Goal: Information Seeking & Learning: Learn about a topic

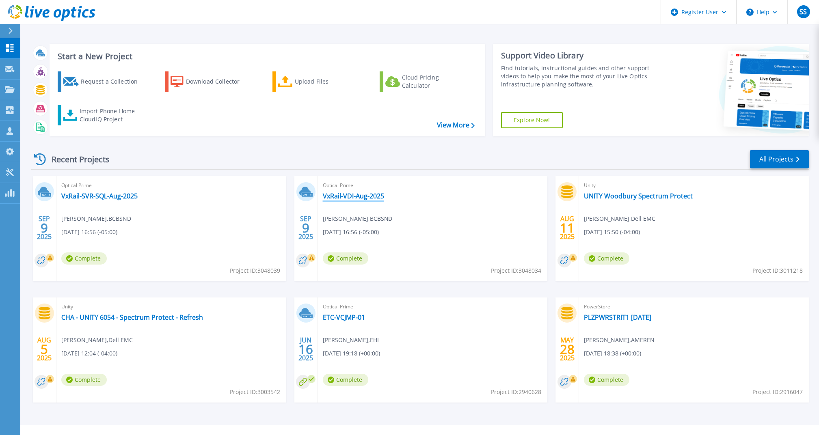
click at [355, 195] on link "VxRail-VDI-Aug-2025" at bounding box center [353, 196] width 61 height 8
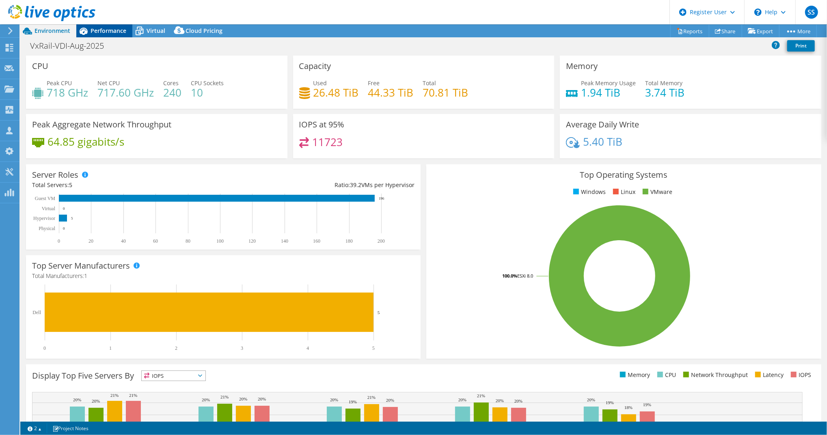
click at [85, 33] on icon at bounding box center [84, 31] width 8 height 7
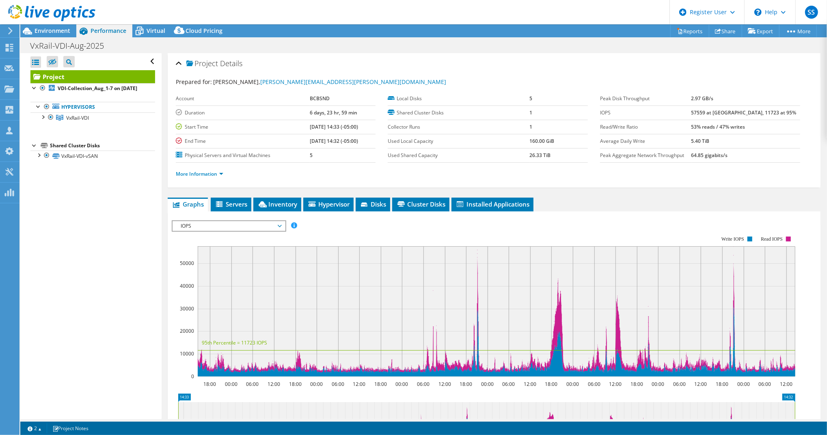
click at [255, 225] on span "IOPS" at bounding box center [229, 226] width 104 height 10
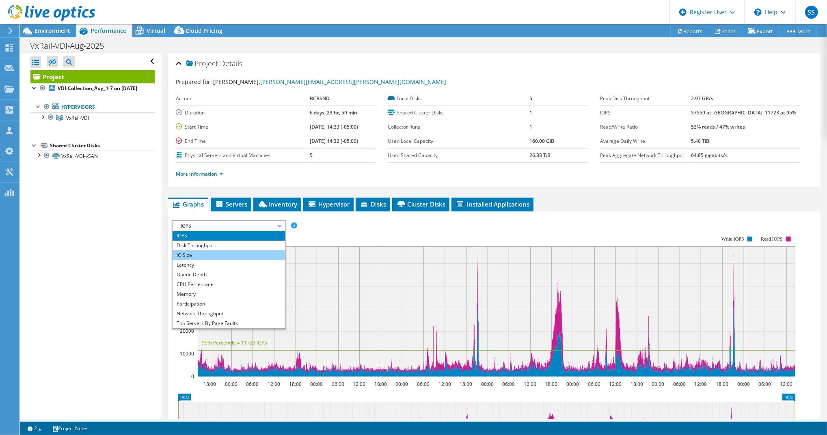
click at [229, 250] on li "IO Size" at bounding box center [229, 255] width 112 height 10
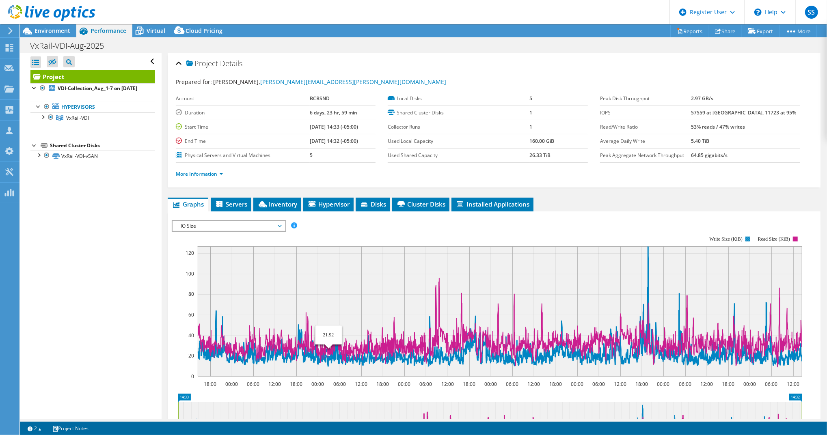
click at [328, 358] on icon at bounding box center [500, 306] width 604 height 120
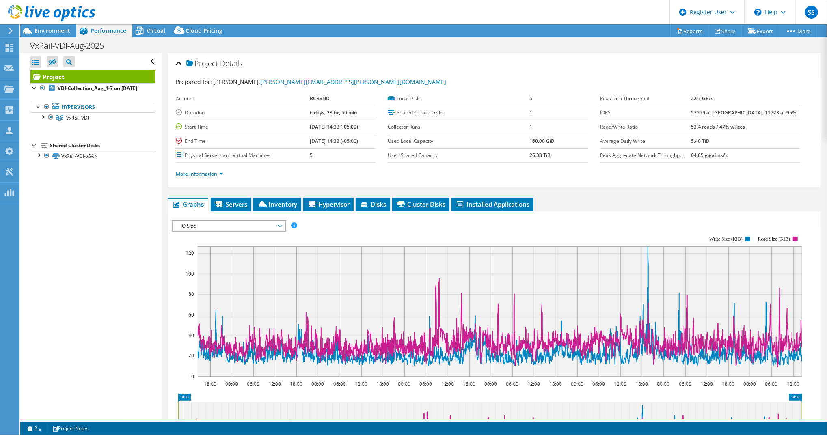
click at [203, 177] on div "More Information" at bounding box center [494, 174] width 637 height 23
click at [203, 174] on link "More Information" at bounding box center [199, 174] width 47 height 7
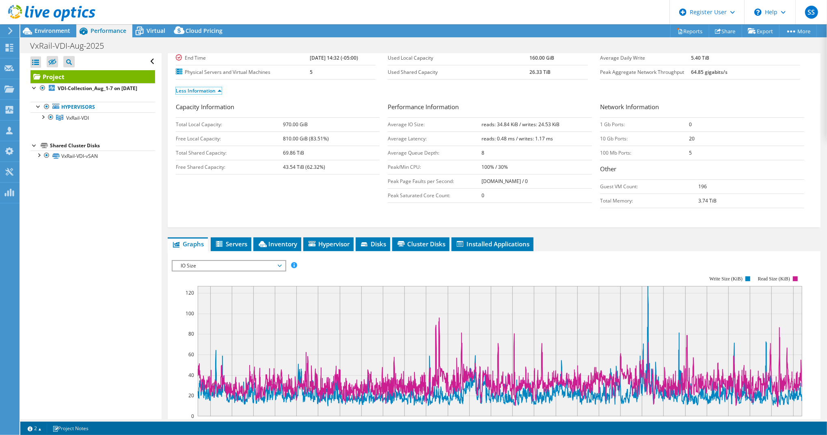
scroll to position [83, 0]
click at [7, 47] on icon at bounding box center [9, 48] width 10 height 8
click at [30, 50] on div "Dashboard" at bounding box center [38, 48] width 38 height 20
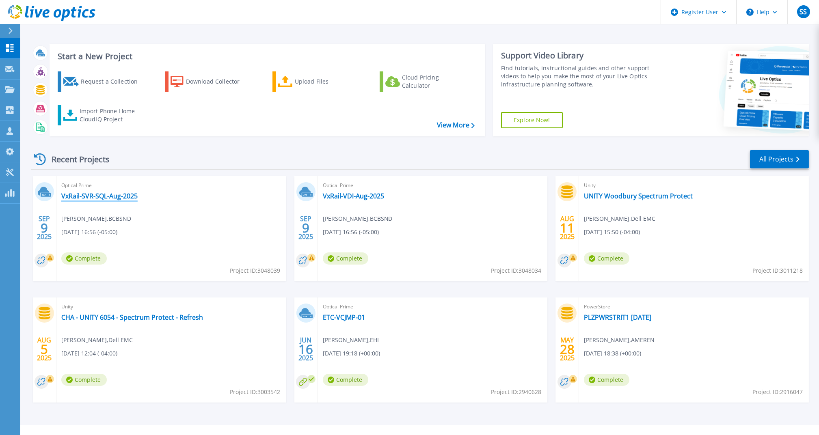
click at [79, 199] on link "VxRail-SVR-SQL-Aug-2025" at bounding box center [99, 196] width 76 height 8
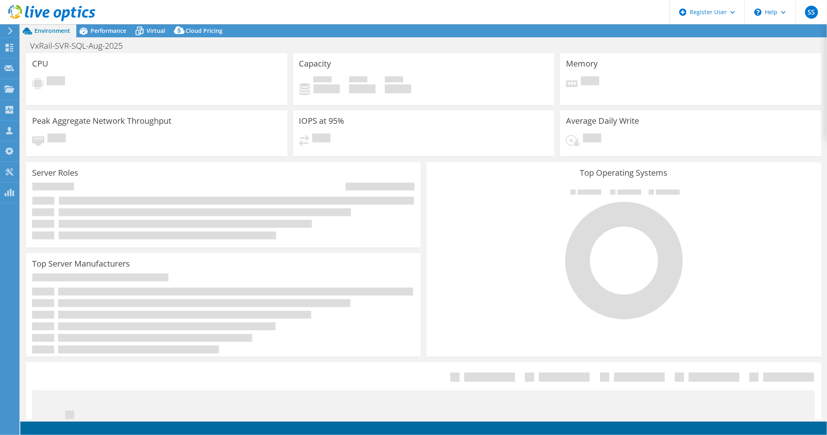
select select "USD"
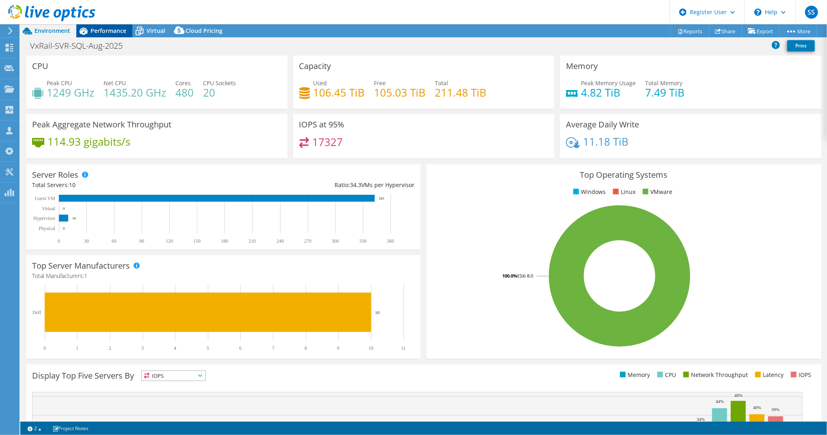
click at [110, 30] on span "Performance" at bounding box center [109, 31] width 36 height 8
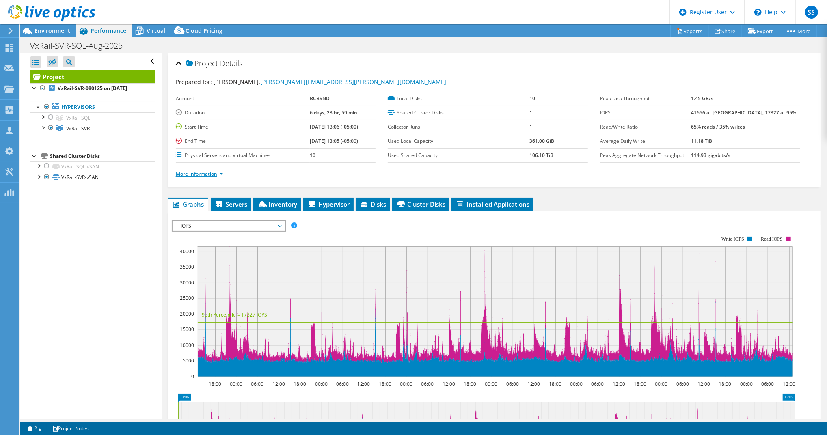
click at [212, 171] on link "More Information" at bounding box center [199, 174] width 47 height 7
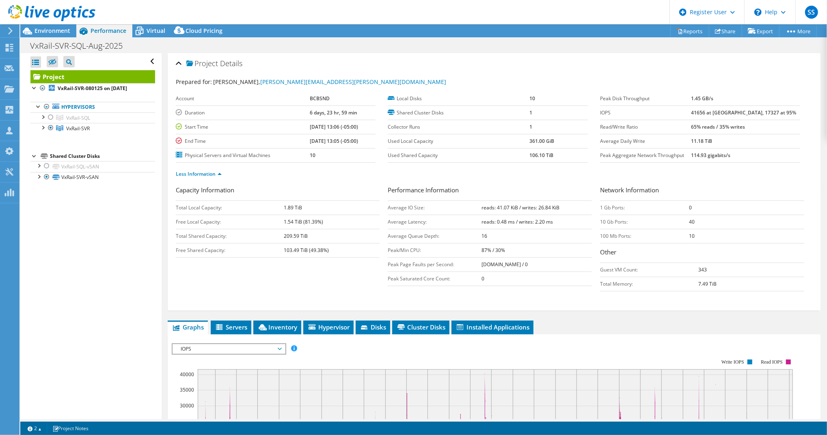
click at [86, 268] on div "Open All Close All Hide Excluded Nodes Project Tree Filter" at bounding box center [90, 236] width 141 height 366
click at [212, 344] on span "IOPS" at bounding box center [229, 349] width 104 height 10
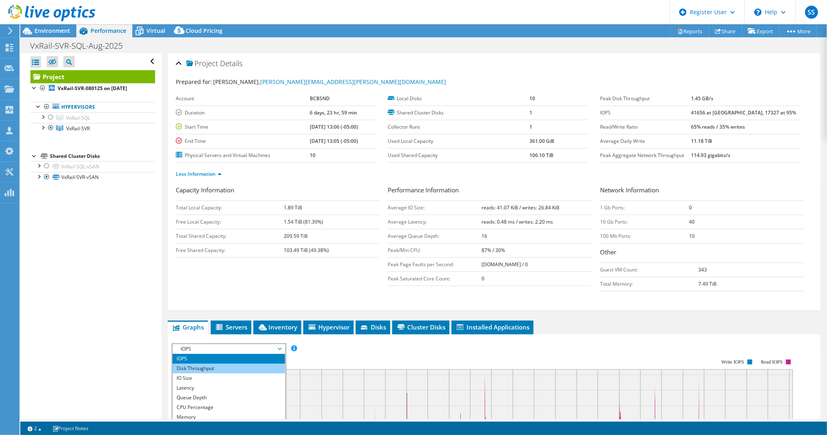
click at [205, 364] on li "Disk Throughput" at bounding box center [229, 369] width 112 height 10
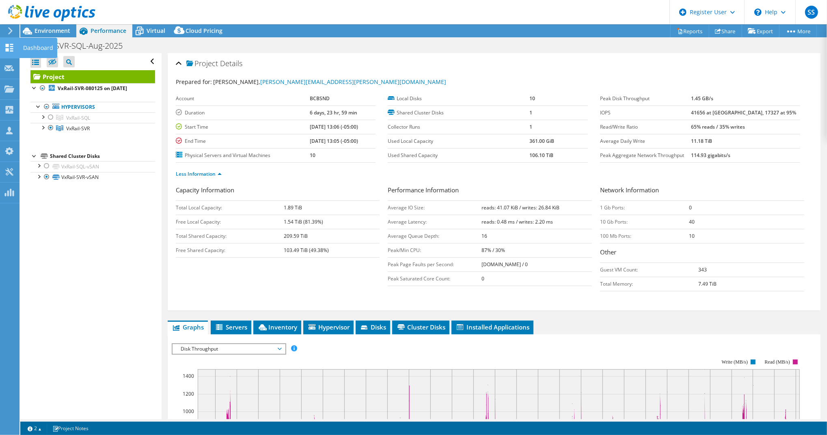
click at [43, 49] on div "Dashboard" at bounding box center [38, 48] width 38 height 20
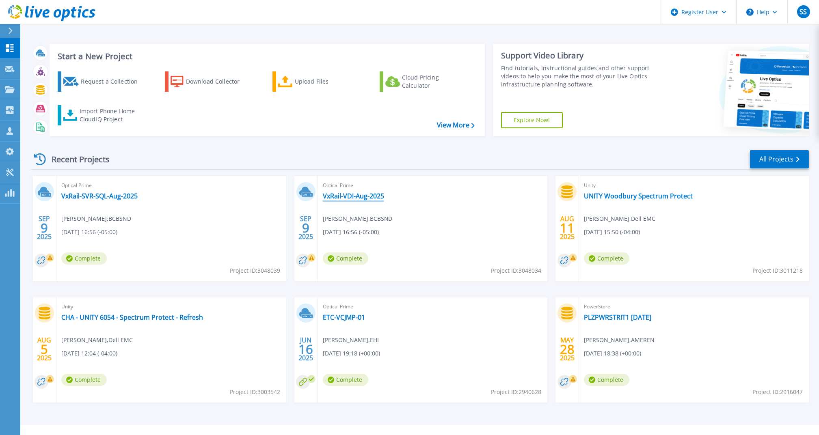
click at [344, 197] on link "VxRail-VDI-Aug-2025" at bounding box center [353, 196] width 61 height 8
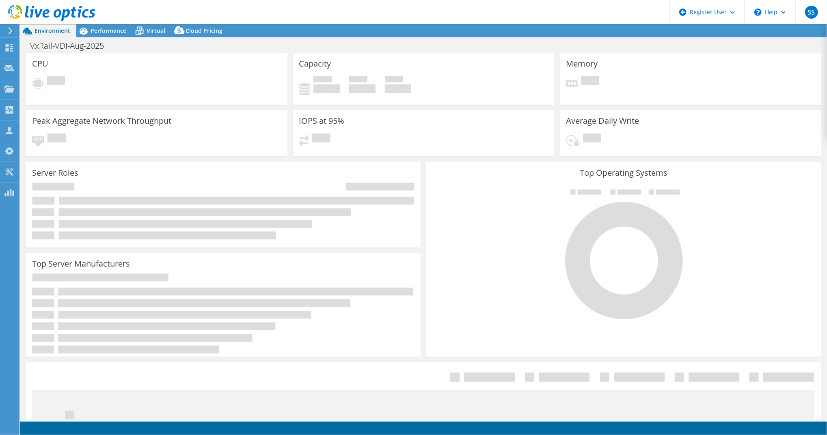
select select "USD"
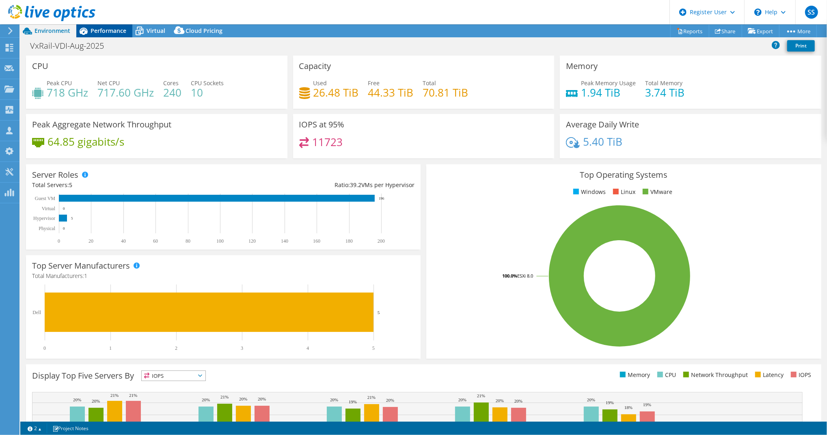
click at [105, 34] on span "Performance" at bounding box center [109, 31] width 36 height 8
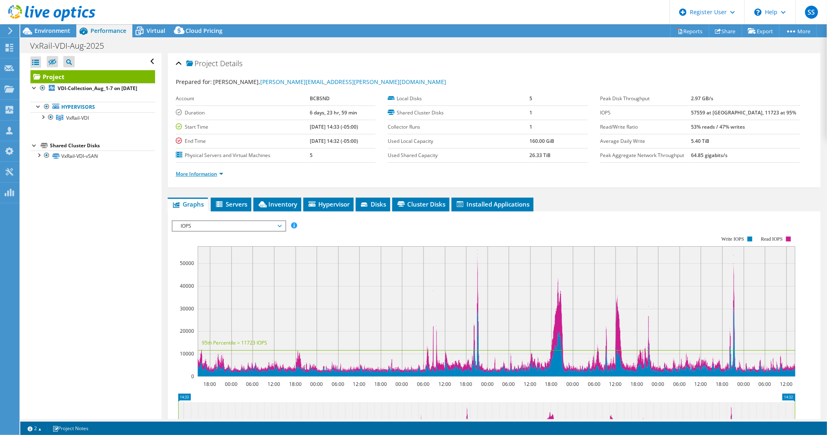
click at [196, 171] on link "More Information" at bounding box center [199, 174] width 47 height 7
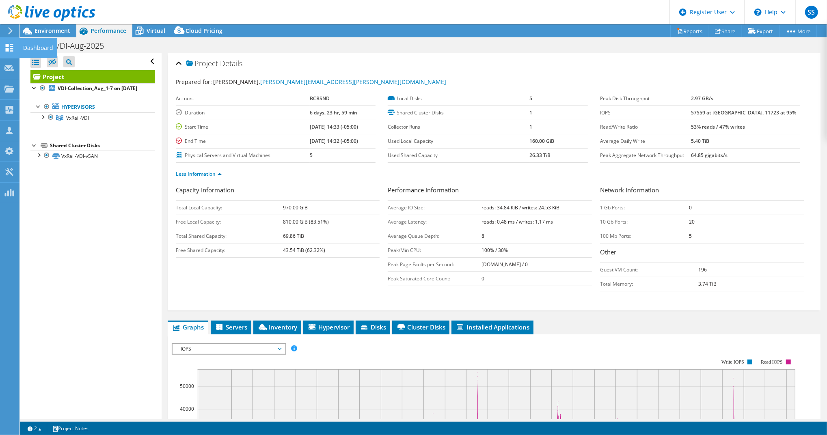
click at [28, 49] on div "Dashboard" at bounding box center [38, 48] width 38 height 20
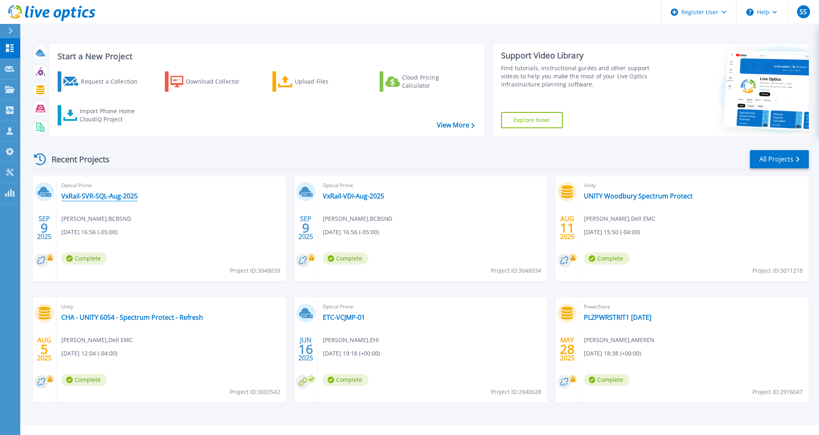
click at [73, 196] on link "VxRail-SVR-SQL-Aug-2025" at bounding box center [99, 196] width 76 height 8
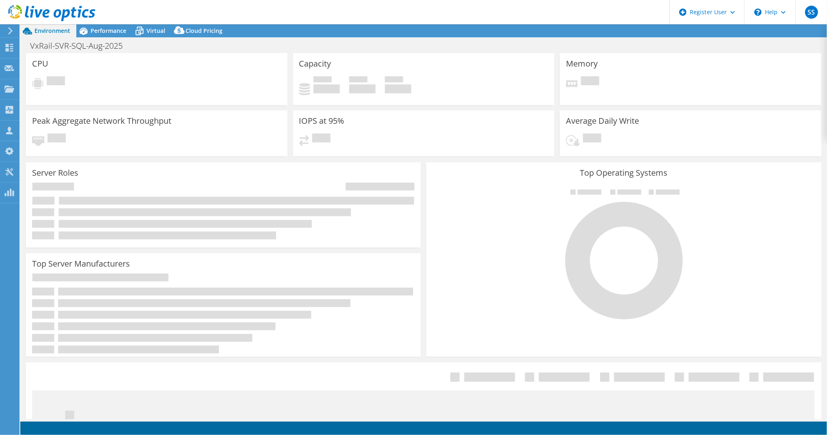
select select "USD"
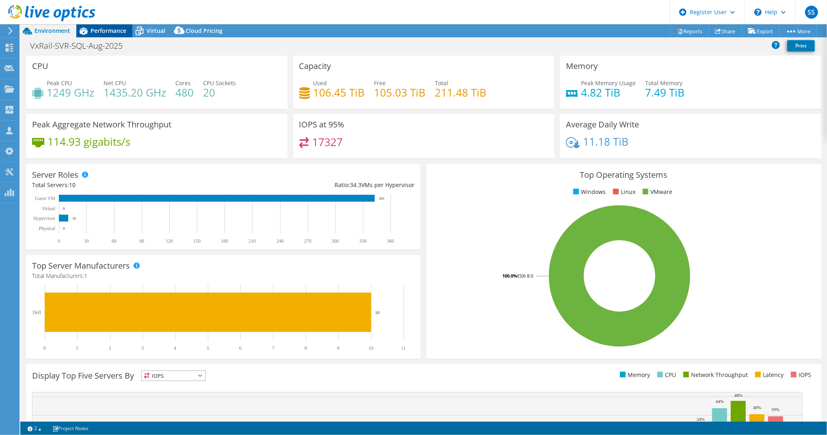
click at [103, 29] on span "Performance" at bounding box center [109, 31] width 36 height 8
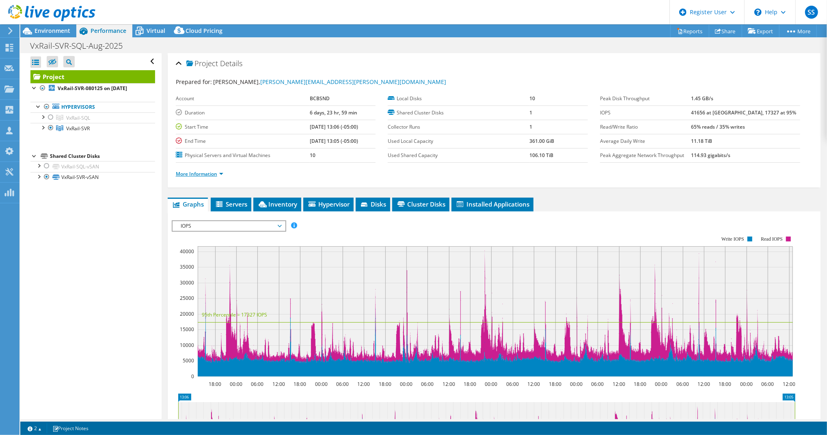
click at [211, 171] on link "More Information" at bounding box center [199, 174] width 47 height 7
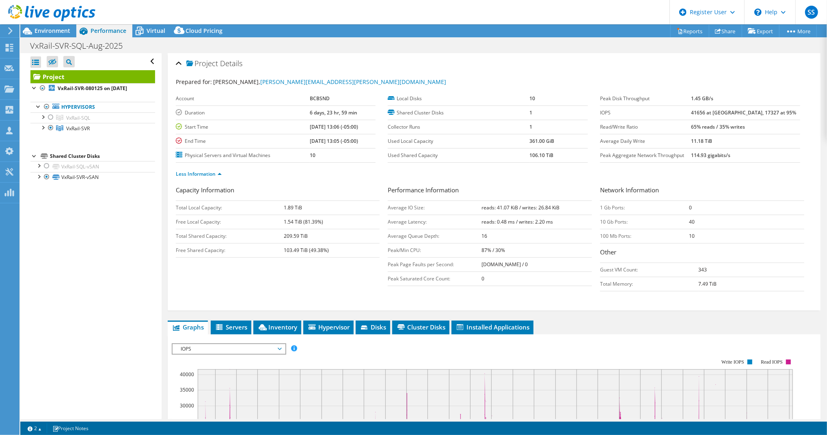
click at [556, 106] on td "1" at bounding box center [558, 113] width 58 height 14
click at [237, 344] on span "IOPS" at bounding box center [229, 349] width 104 height 10
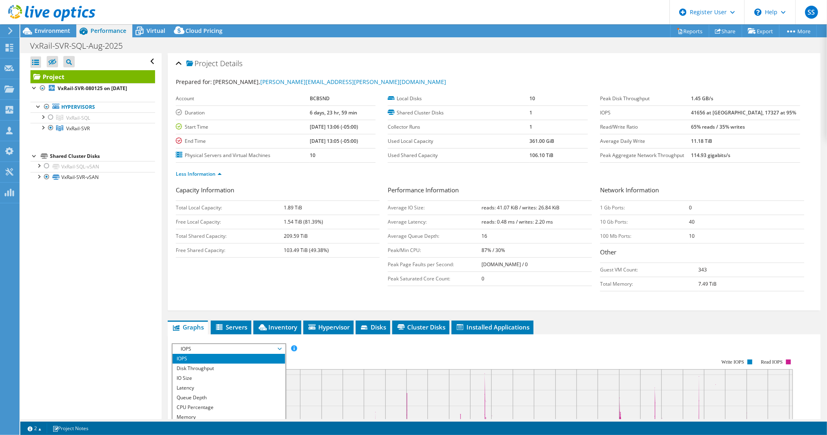
click at [237, 344] on span "IOPS" at bounding box center [229, 349] width 104 height 10
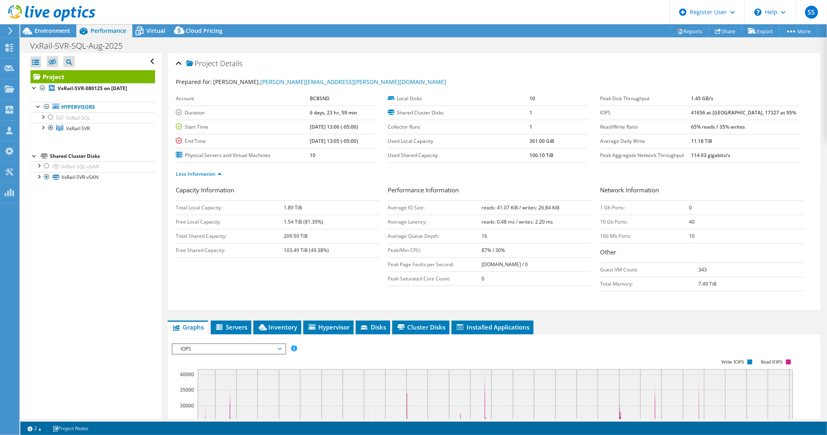
click at [222, 344] on span "IOPS" at bounding box center [229, 349] width 104 height 10
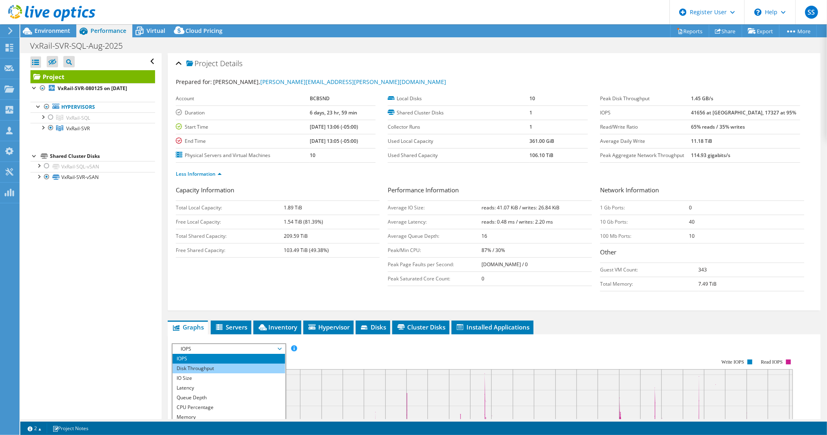
click at [217, 365] on li "Disk Throughput" at bounding box center [229, 369] width 112 height 10
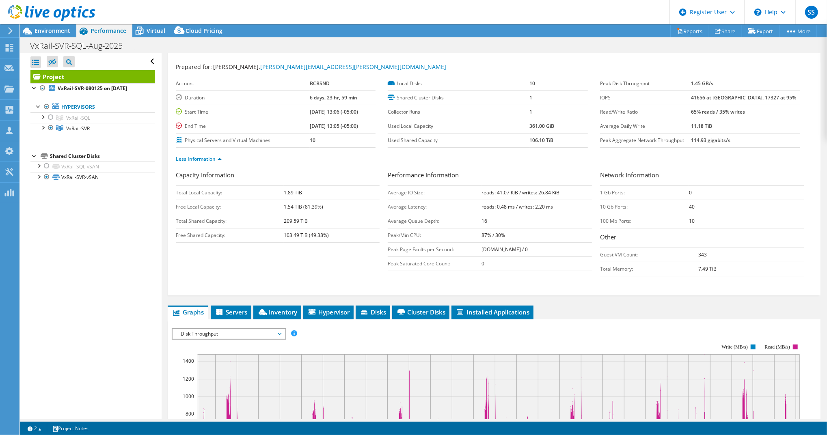
scroll to position [14, 0]
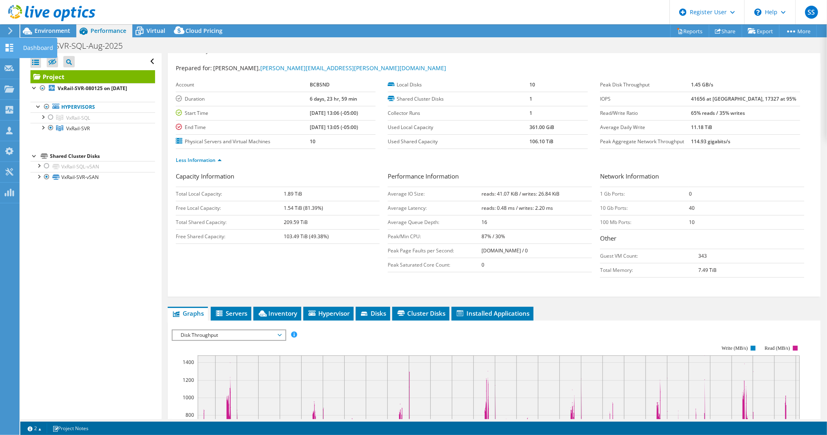
click at [5, 45] on icon at bounding box center [9, 48] width 10 height 8
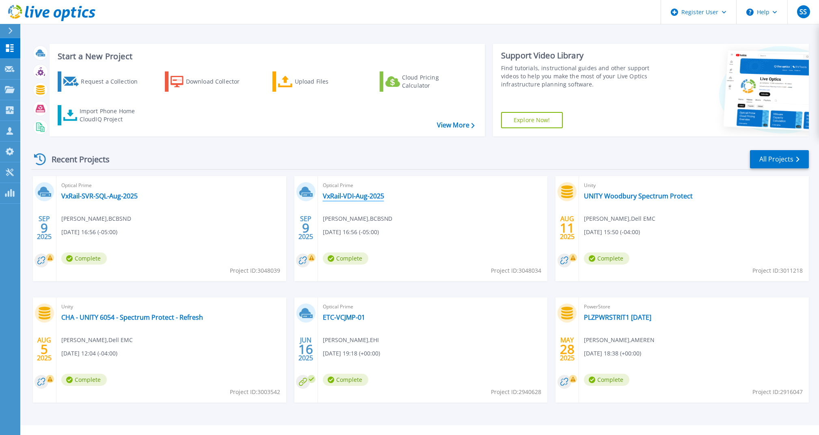
click at [328, 196] on link "VxRail-VDI-Aug-2025" at bounding box center [353, 196] width 61 height 8
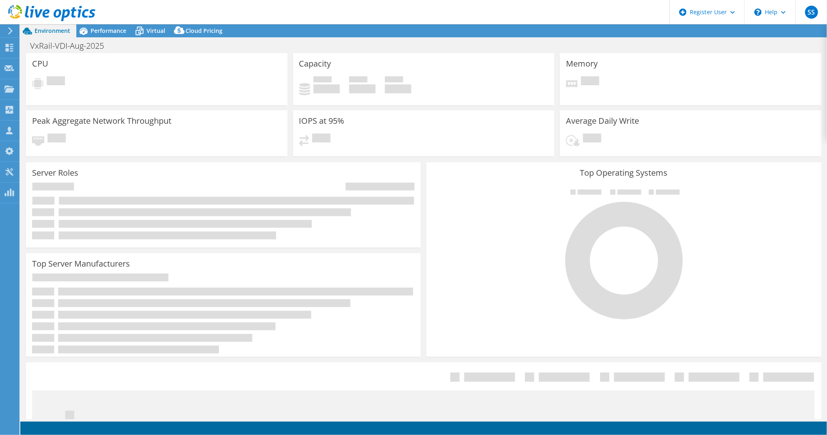
select select "USD"
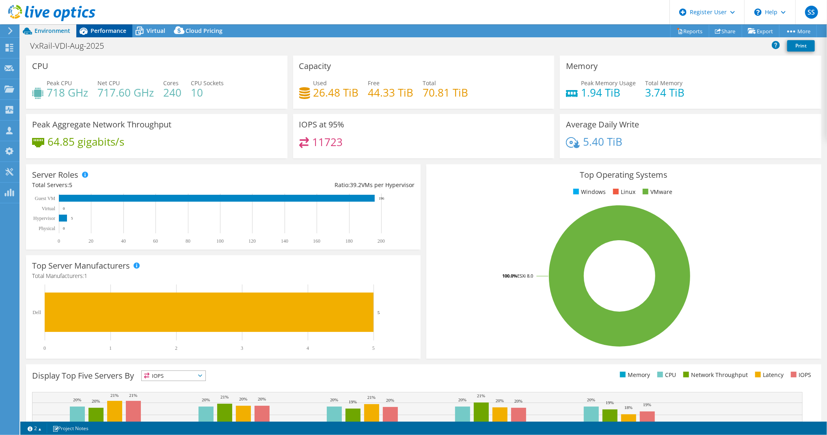
click at [89, 30] on icon at bounding box center [83, 31] width 14 height 14
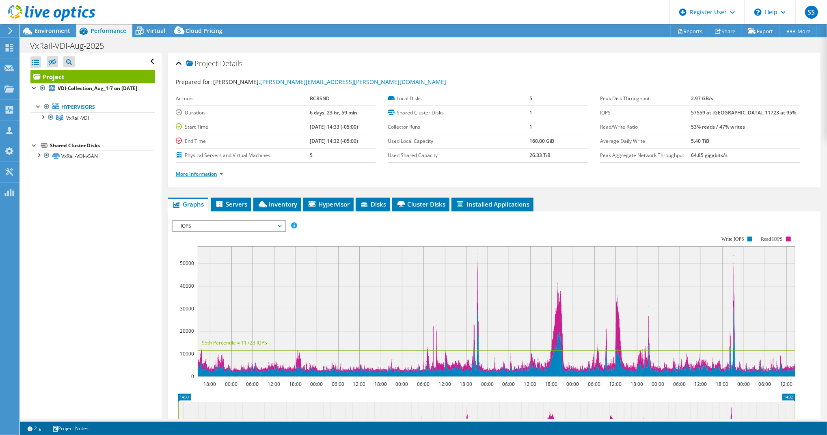
click at [206, 171] on link "More Information" at bounding box center [199, 174] width 47 height 7
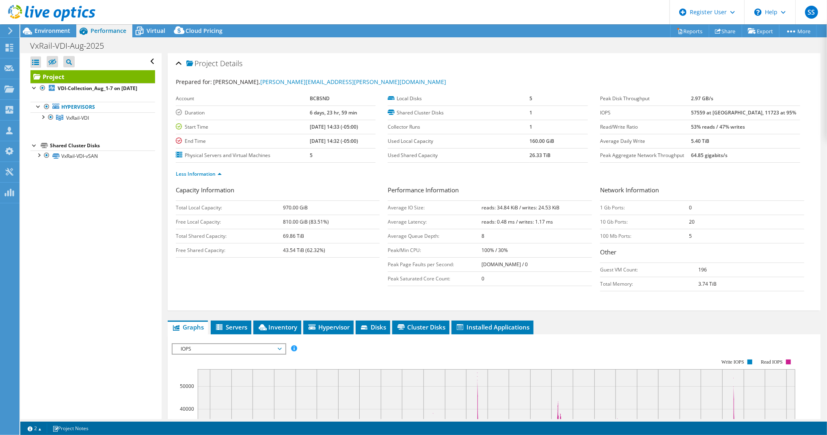
click at [238, 344] on span "IOPS" at bounding box center [229, 349] width 104 height 10
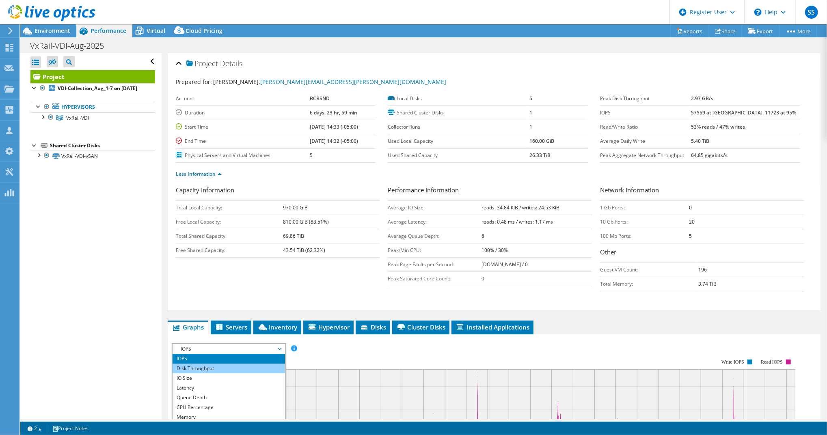
click at [225, 366] on li "Disk Throughput" at bounding box center [229, 369] width 112 height 10
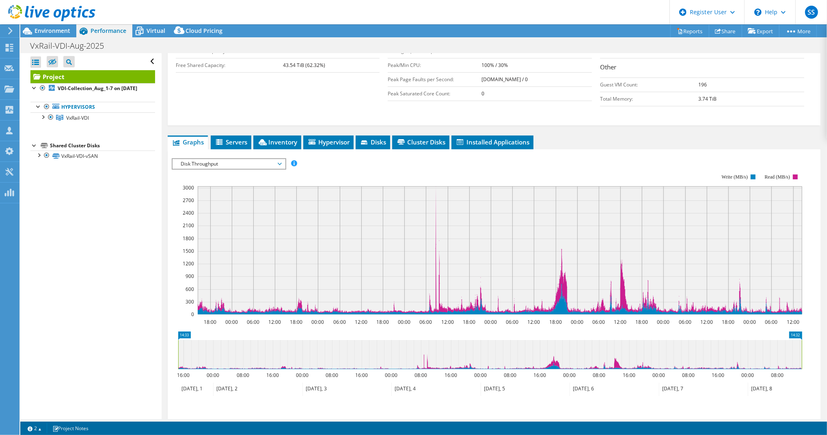
scroll to position [184, 0]
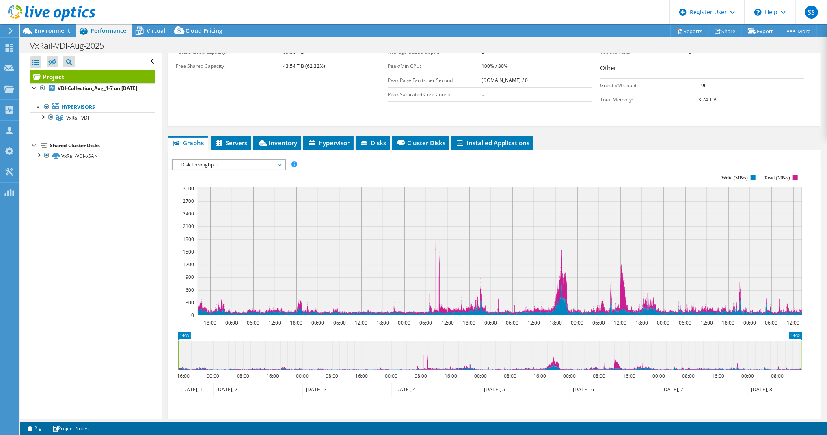
click at [265, 160] on span "Disk Throughput" at bounding box center [229, 165] width 104 height 10
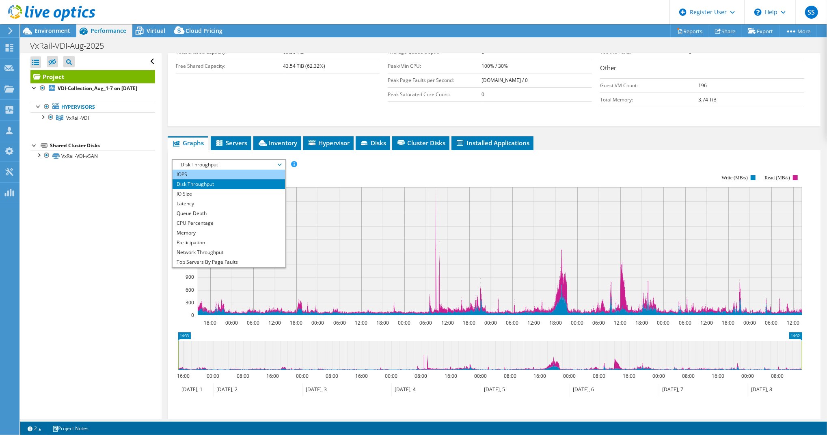
click at [253, 172] on li "IOPS" at bounding box center [229, 175] width 112 height 10
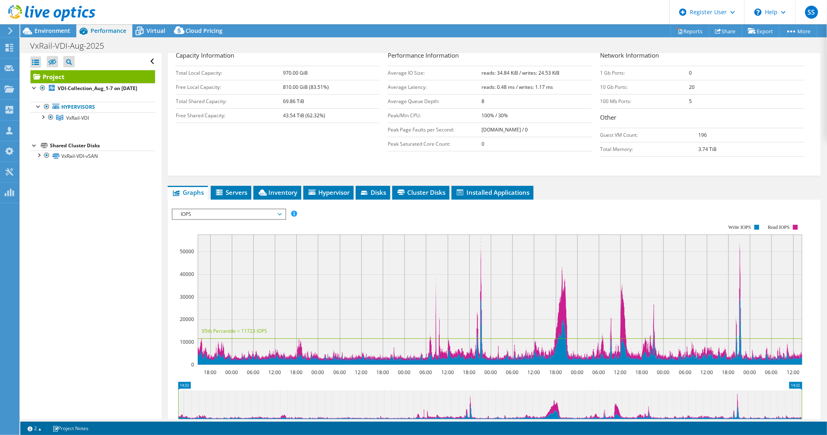
scroll to position [136, 0]
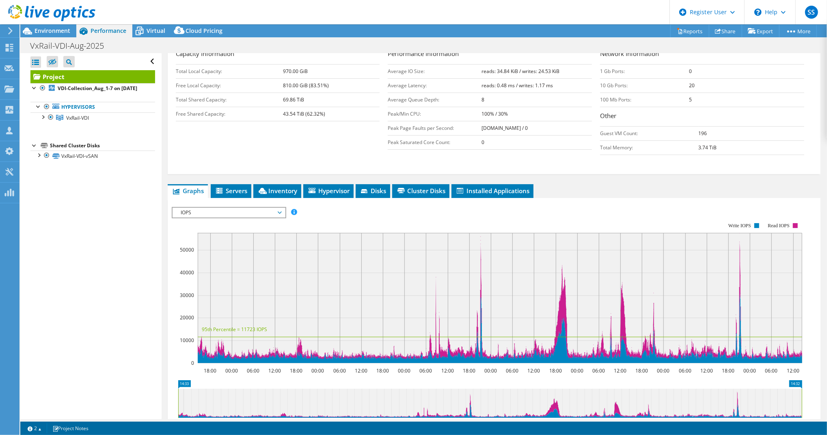
click at [231, 209] on span "IOPS" at bounding box center [229, 213] width 104 height 10
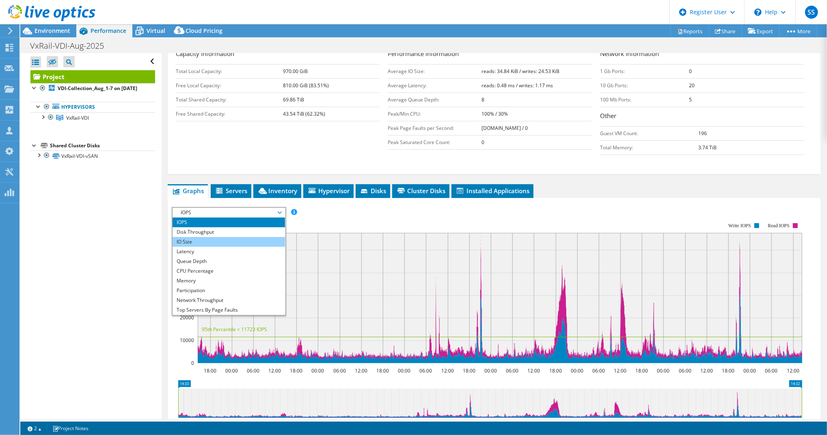
click at [222, 238] on li "IO Size" at bounding box center [229, 242] width 112 height 10
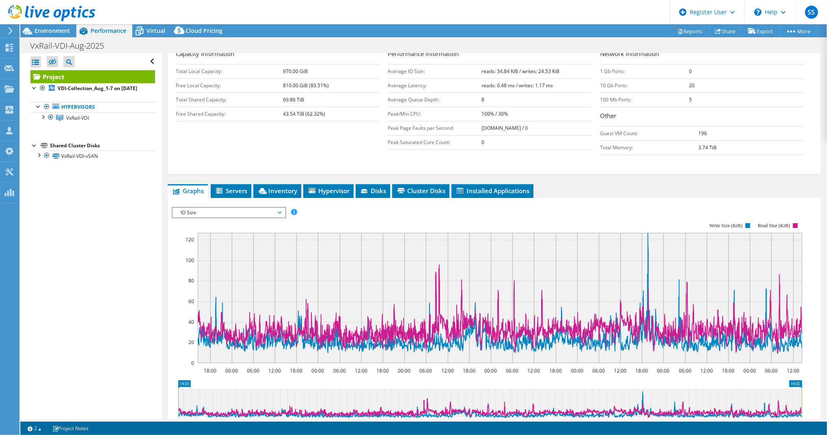
click at [272, 209] on span "IO Size" at bounding box center [229, 213] width 104 height 10
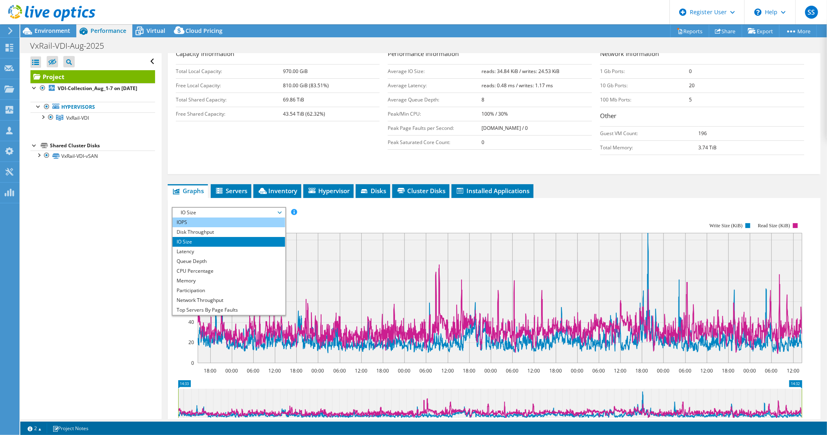
click at [255, 218] on li "IOPS" at bounding box center [229, 223] width 112 height 10
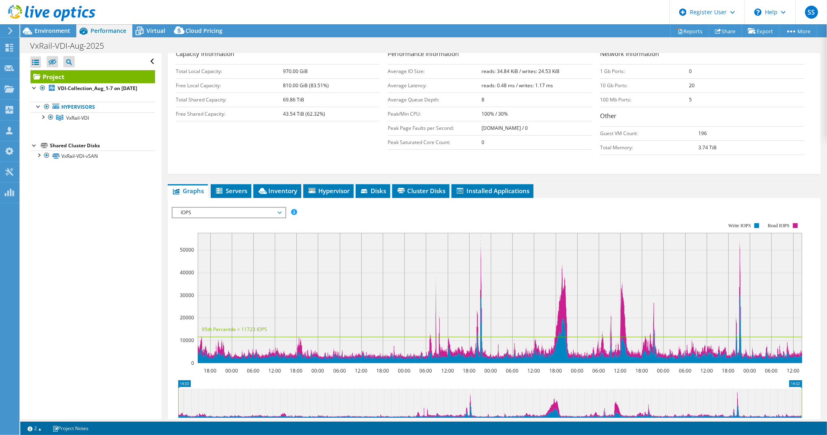
click at [224, 212] on span "IOPS" at bounding box center [229, 213] width 104 height 10
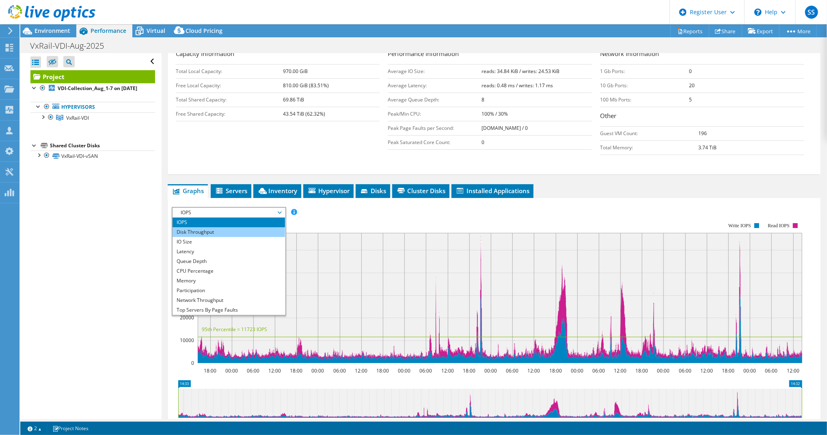
click at [222, 227] on li "Disk Throughput" at bounding box center [229, 232] width 112 height 10
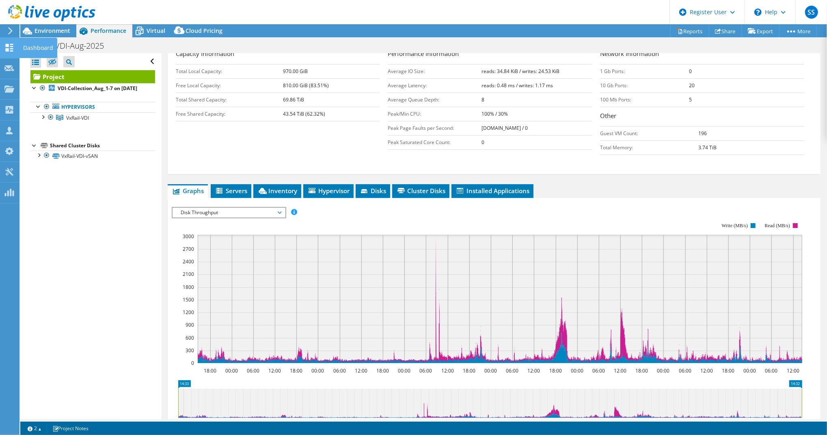
click at [31, 47] on div "Dashboard" at bounding box center [38, 48] width 38 height 20
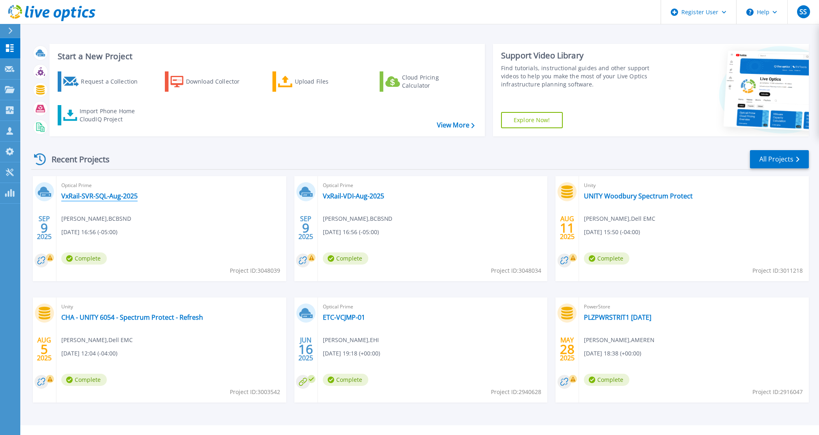
click at [89, 194] on link "VxRail-SVR-SQL-Aug-2025" at bounding box center [99, 196] width 76 height 8
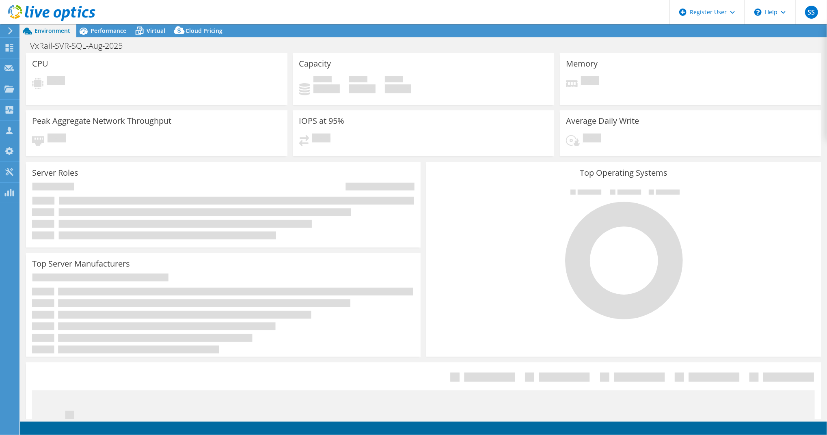
select select "USD"
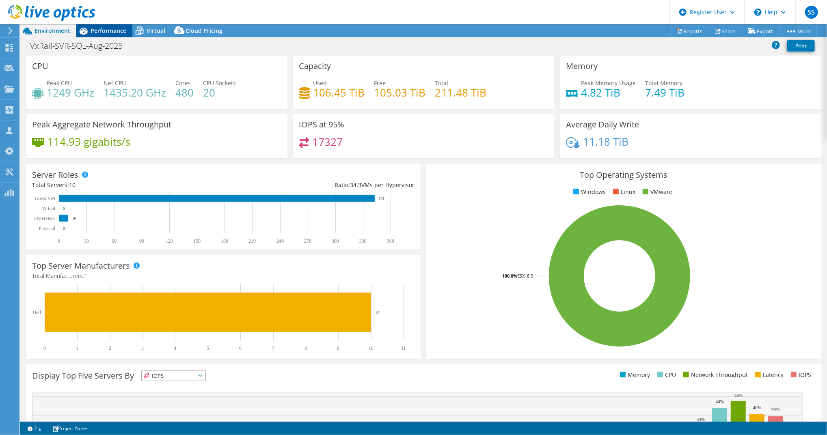
click at [98, 28] on span "Performance" at bounding box center [109, 31] width 36 height 8
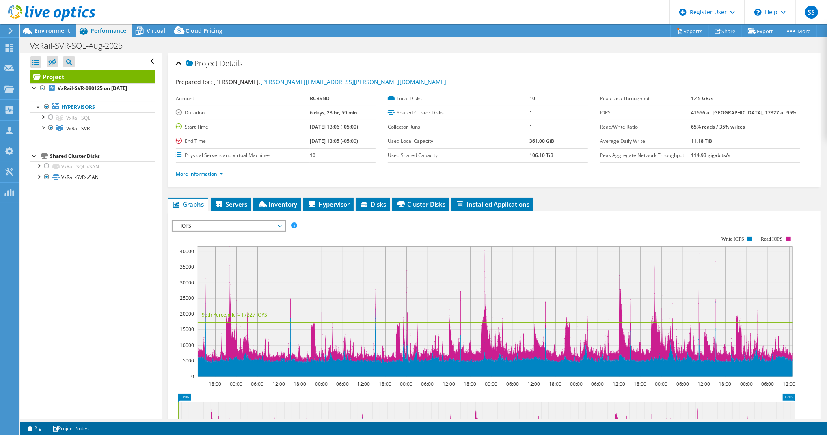
click at [226, 226] on span "IOPS" at bounding box center [229, 226] width 104 height 10
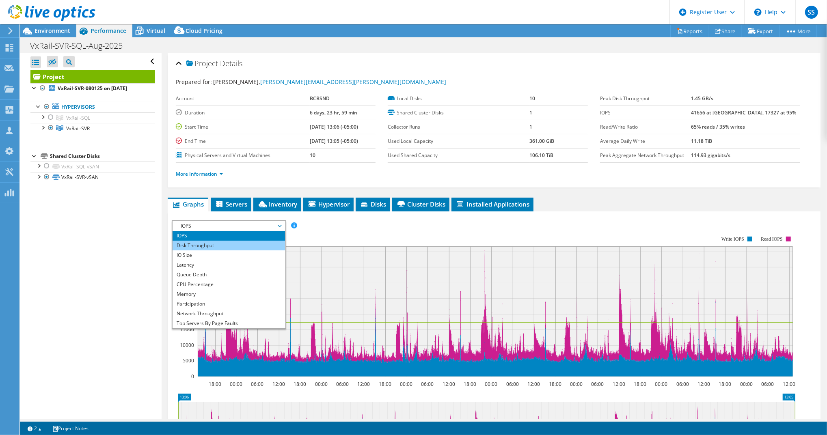
click at [219, 241] on li "Disk Throughput" at bounding box center [229, 246] width 112 height 10
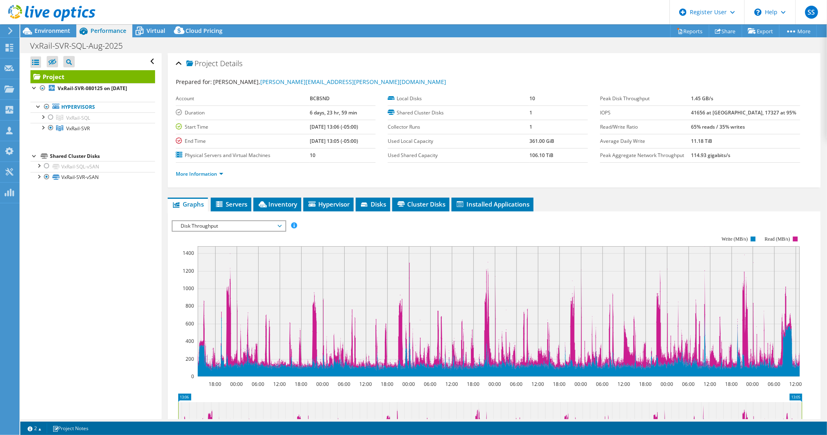
click at [179, 224] on span "Disk Throughput" at bounding box center [229, 226] width 104 height 10
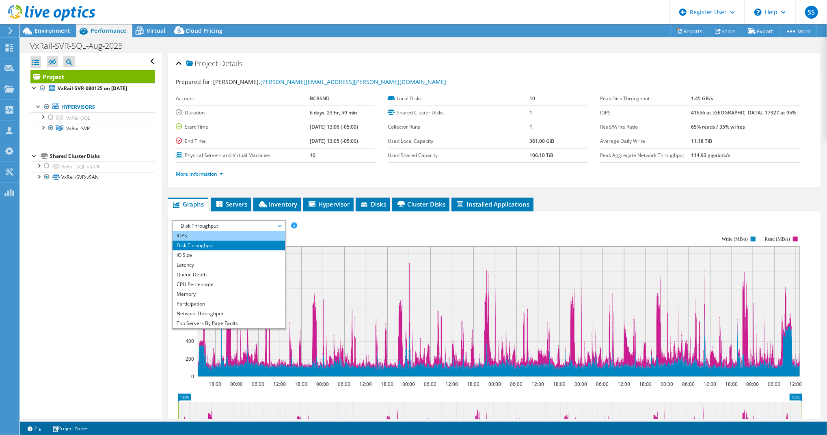
click at [184, 235] on li "IOPS" at bounding box center [229, 236] width 112 height 10
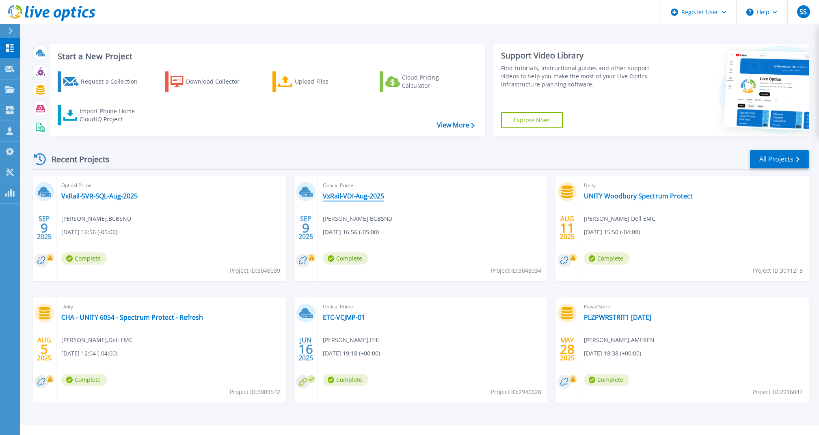
click at [360, 194] on link "VxRail-VDI-Aug-2025" at bounding box center [353, 196] width 61 height 8
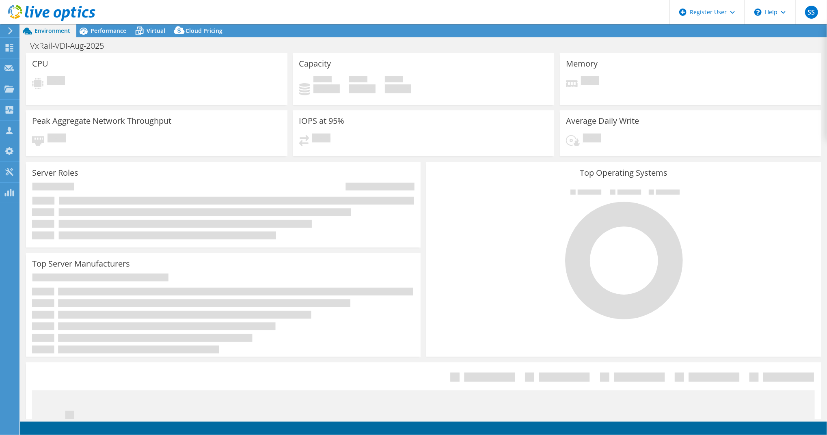
select select "USD"
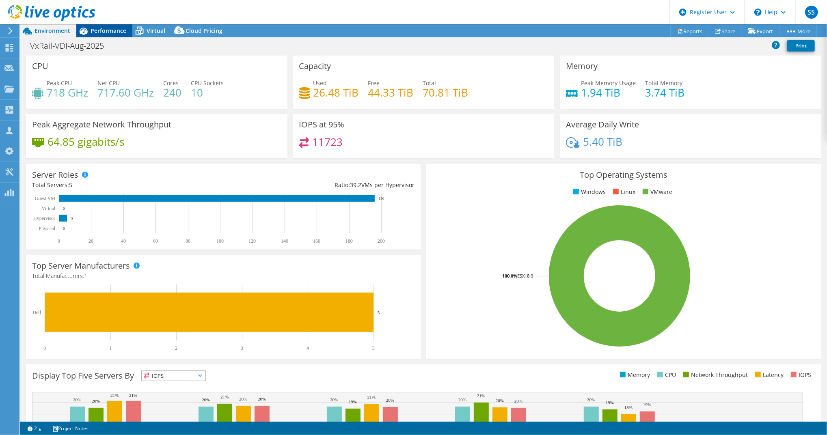
drag, startPoint x: 119, startPoint y: 30, endPoint x: 99, endPoint y: 33, distance: 19.7
click at [99, 33] on span "Performance" at bounding box center [109, 31] width 36 height 8
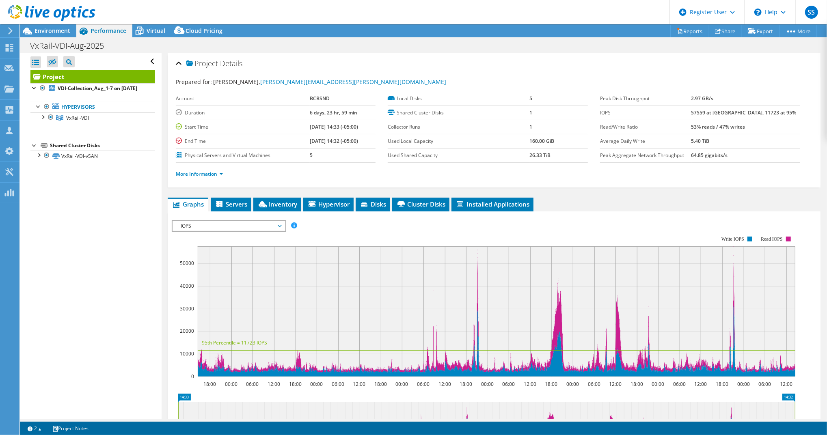
click at [249, 231] on rect at bounding box center [484, 306] width 624 height 162
click at [194, 222] on span "IOPS" at bounding box center [229, 226] width 104 height 10
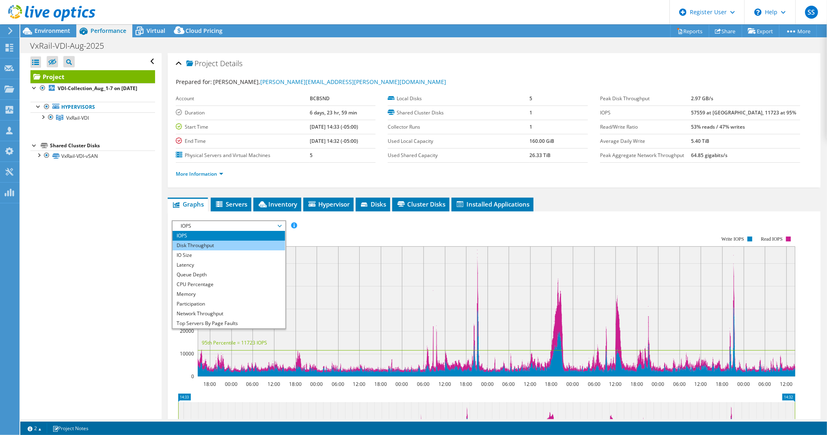
click at [196, 241] on li "Disk Throughput" at bounding box center [229, 246] width 112 height 10
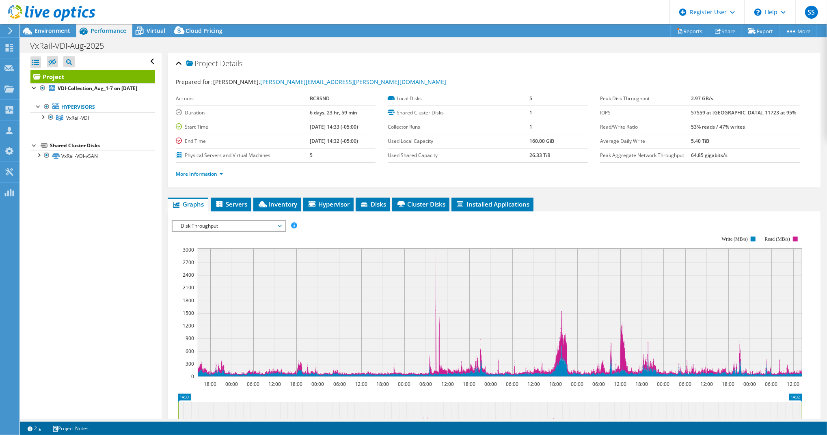
click at [477, 267] on rect at bounding box center [500, 312] width 604 height 128
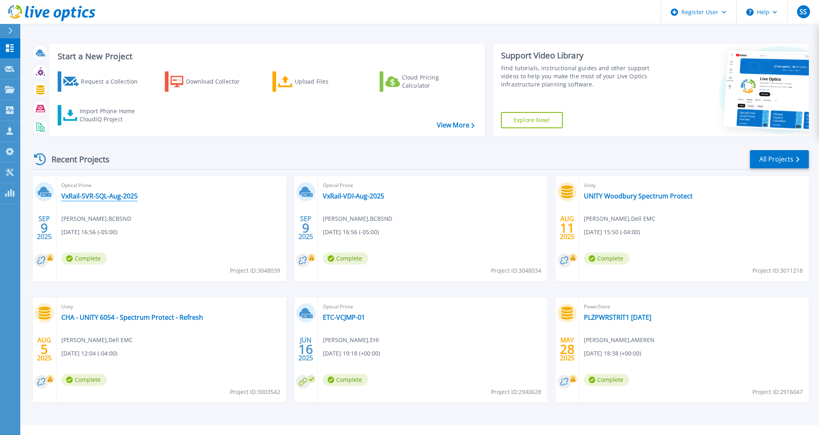
click at [114, 199] on link "VxRail-SVR-SQL-Aug-2025" at bounding box center [99, 196] width 76 height 8
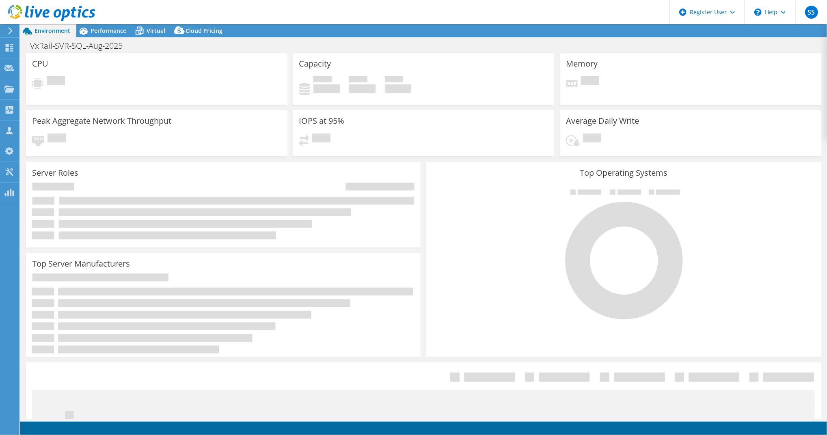
select select "USD"
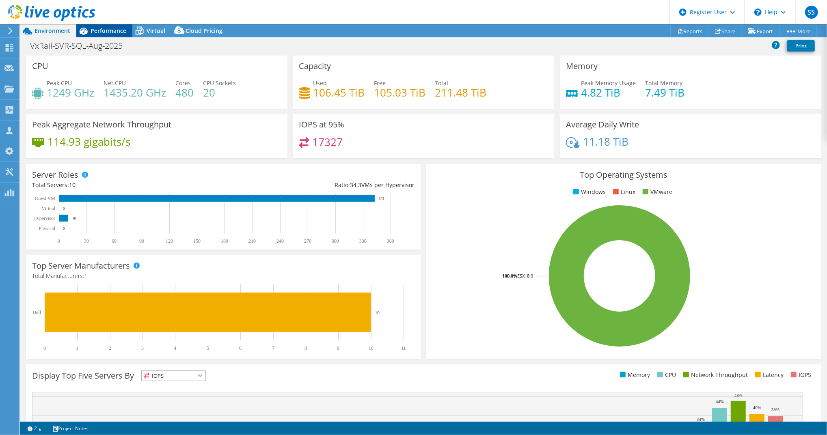
click at [114, 31] on span "Performance" at bounding box center [109, 31] width 36 height 8
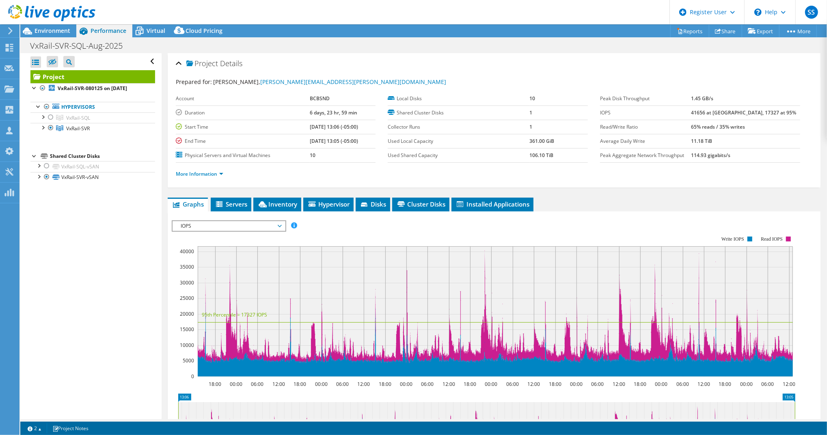
click at [232, 225] on span "IOPS" at bounding box center [229, 226] width 104 height 10
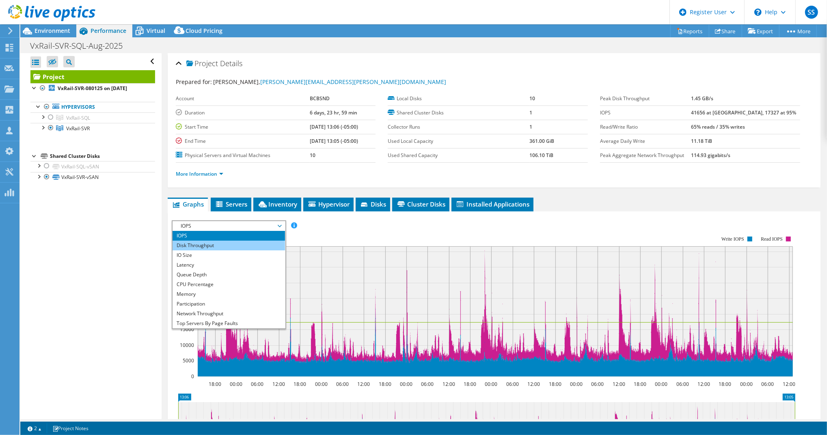
click at [225, 244] on li "Disk Throughput" at bounding box center [229, 246] width 112 height 10
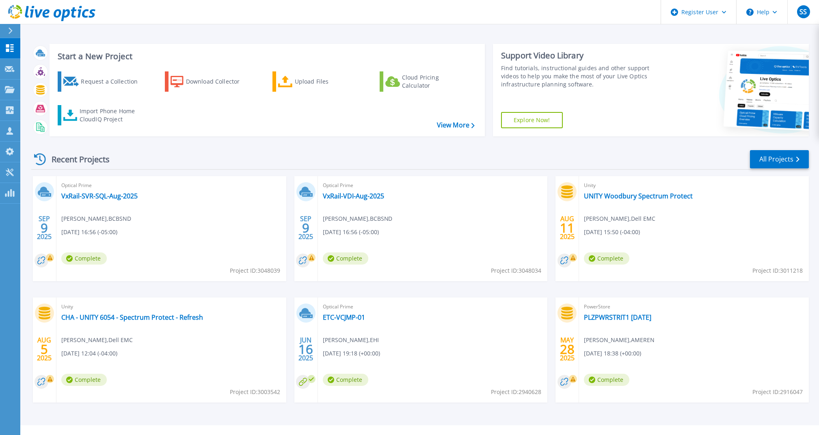
click at [371, 191] on div "Optical Prime VxRail-VDI-Aug-2025 [PERSON_NAME] , BCBSND [DATE] 16:56 (-05:00) …" at bounding box center [433, 228] width 230 height 105
click at [367, 195] on link "VxRail-VDI-Aug-2025" at bounding box center [353, 196] width 61 height 8
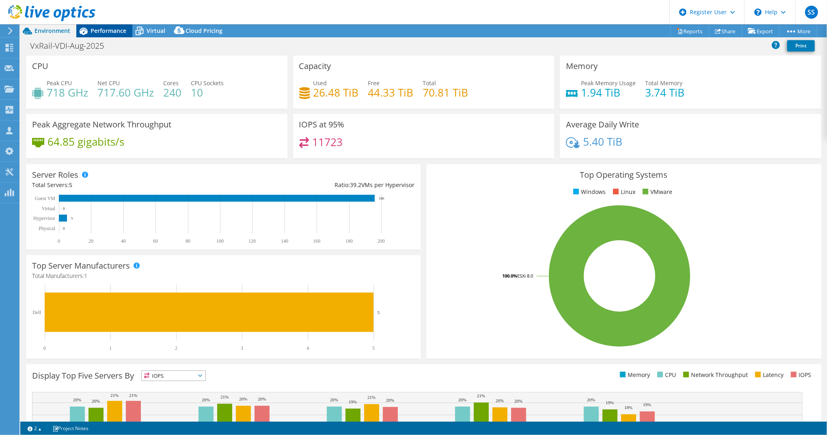
click at [121, 31] on span "Performance" at bounding box center [109, 31] width 36 height 8
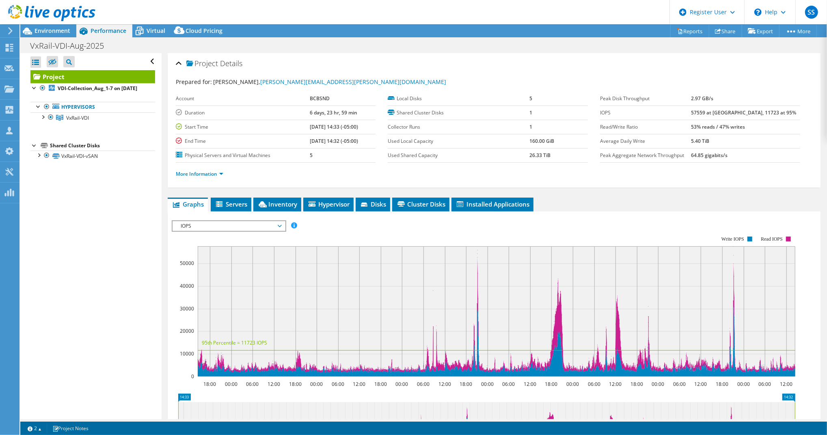
click at [200, 223] on span "IOPS" at bounding box center [229, 226] width 104 height 10
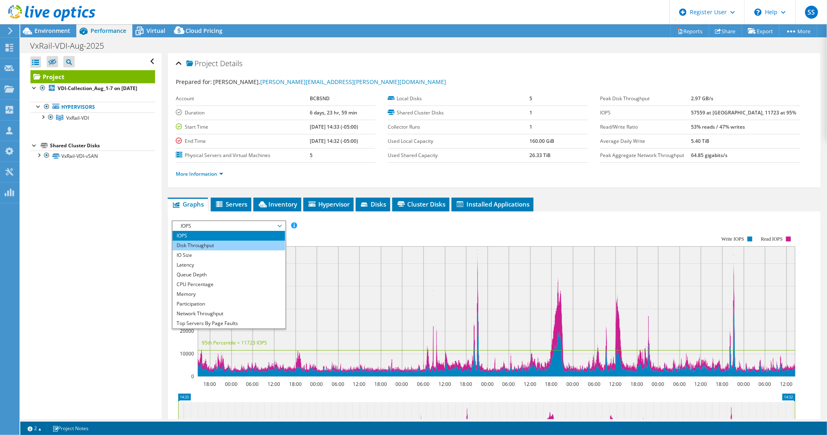
click at [203, 241] on li "Disk Throughput" at bounding box center [229, 246] width 112 height 10
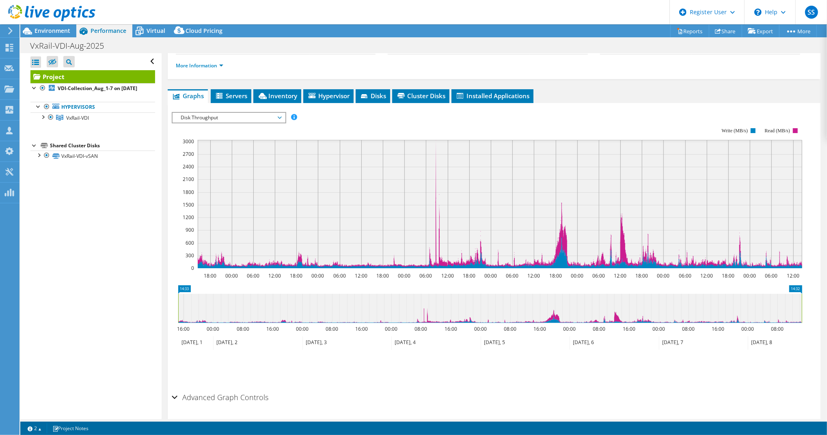
scroll to position [109, 0]
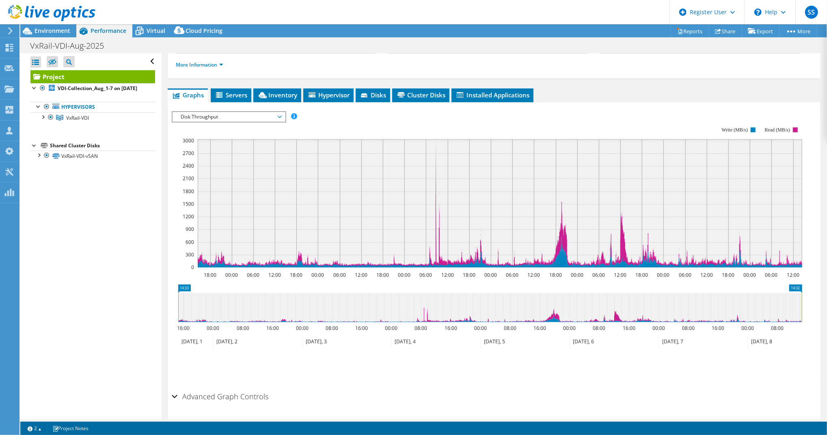
click at [807, 294] on icon "14:33 14:32 16:00 00:00 08:00 16:00 00:00 08:00 16:00 00:00 08:00 16:00 00:00 0…" at bounding box center [490, 317] width 637 height 65
click at [175, 393] on div "Advanced Graph Controls" at bounding box center [494, 397] width 645 height 17
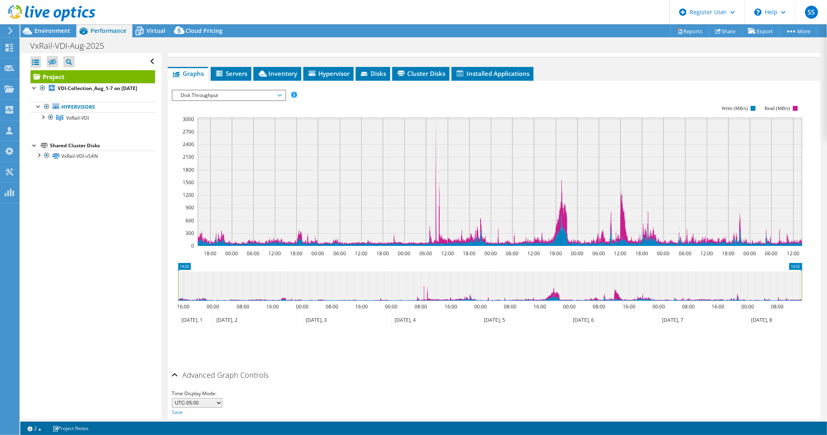
scroll to position [163, 0]
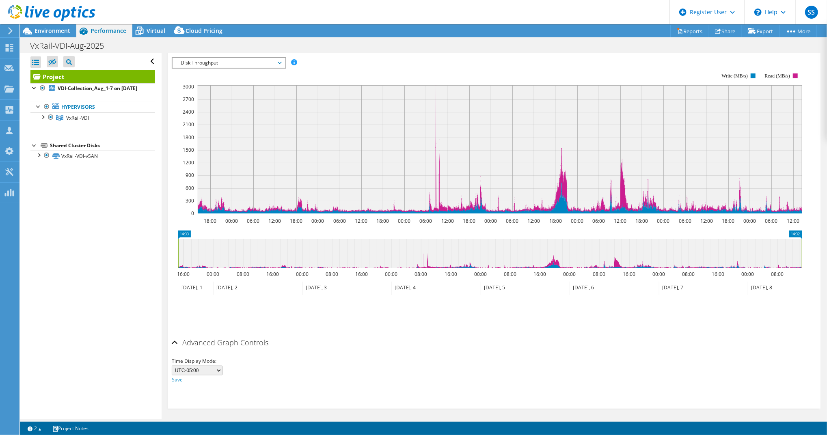
click at [175, 338] on div "Advanced Graph Controls" at bounding box center [494, 343] width 645 height 17
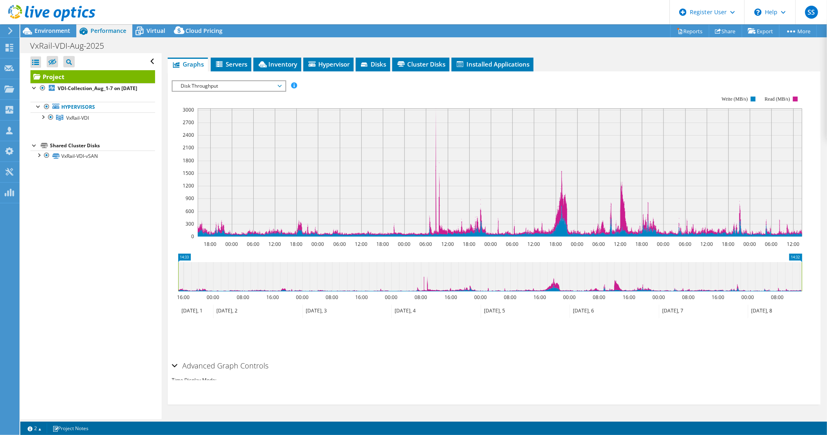
scroll to position [132, 0]
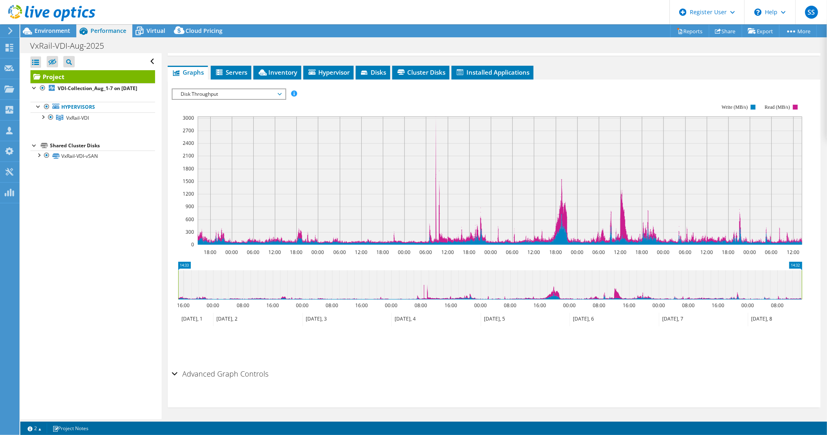
click at [240, 95] on span "Disk Throughput" at bounding box center [229, 94] width 104 height 10
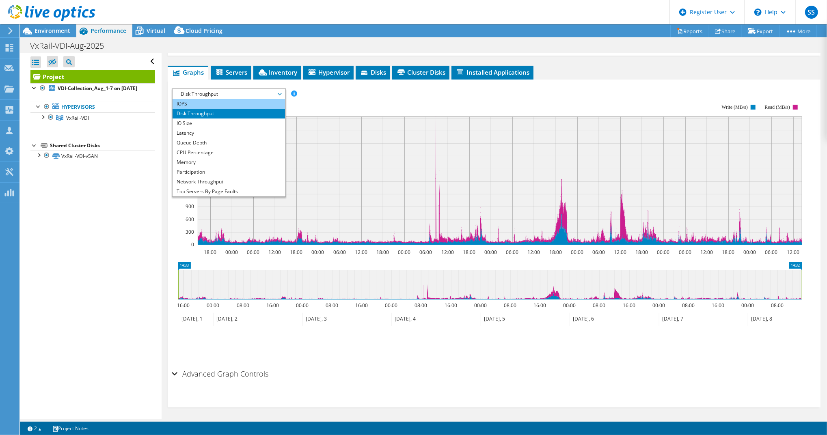
click at [231, 103] on li "IOPS" at bounding box center [229, 104] width 112 height 10
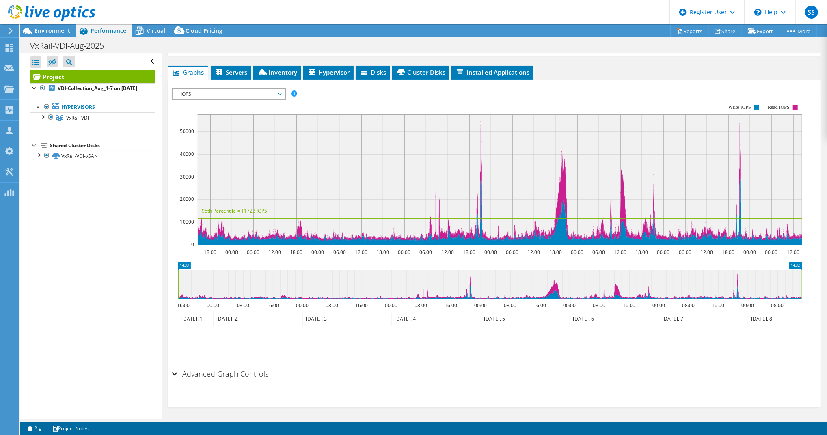
click at [480, 125] on rect at bounding box center [500, 179] width 604 height 130
click at [480, 132] on rect at bounding box center [500, 179] width 604 height 130
click at [214, 89] on span "IOPS" at bounding box center [229, 94] width 104 height 10
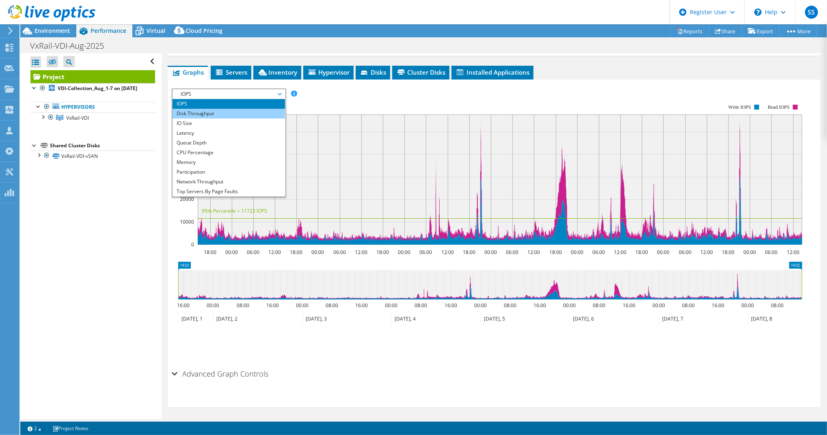
click at [214, 109] on li "Disk Throughput" at bounding box center [229, 114] width 112 height 10
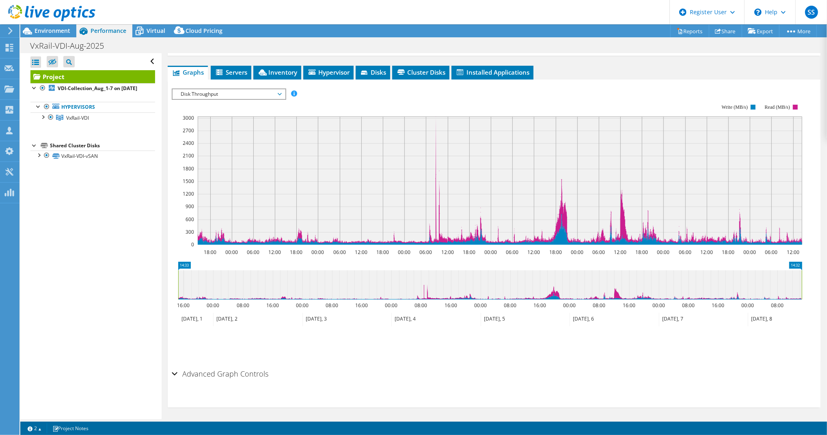
scroll to position [0, 0]
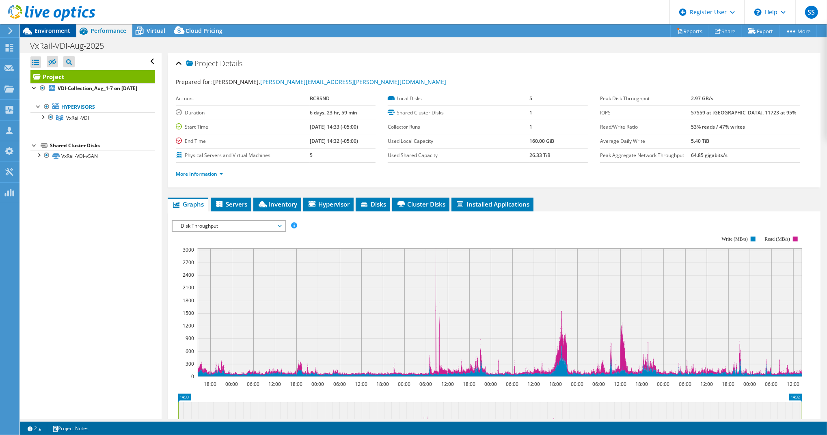
click at [47, 30] on span "Environment" at bounding box center [53, 31] width 36 height 8
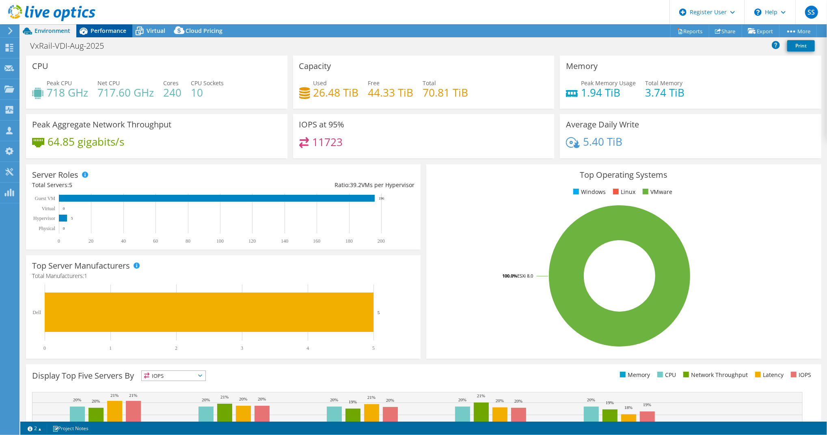
click at [105, 28] on span "Performance" at bounding box center [109, 31] width 36 height 8
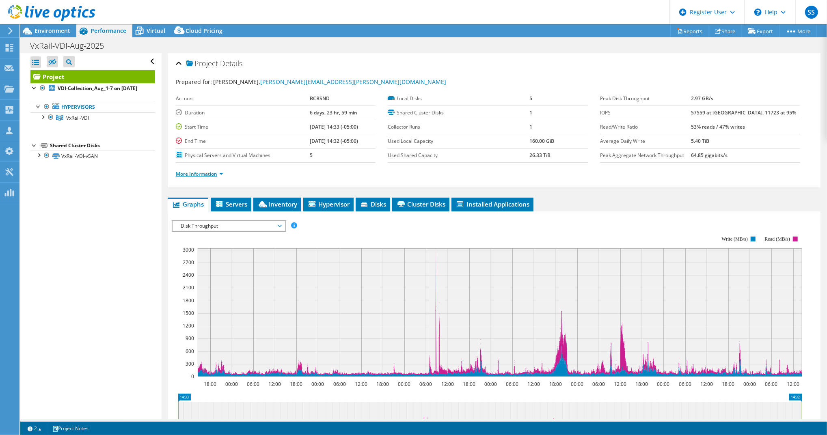
click at [206, 171] on link "More Information" at bounding box center [199, 174] width 47 height 7
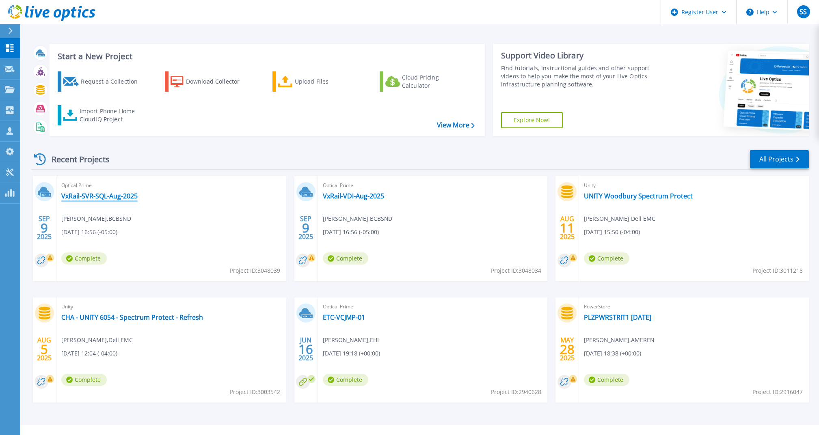
click at [118, 199] on link "VxRail-SVR-SQL-Aug-2025" at bounding box center [99, 196] width 76 height 8
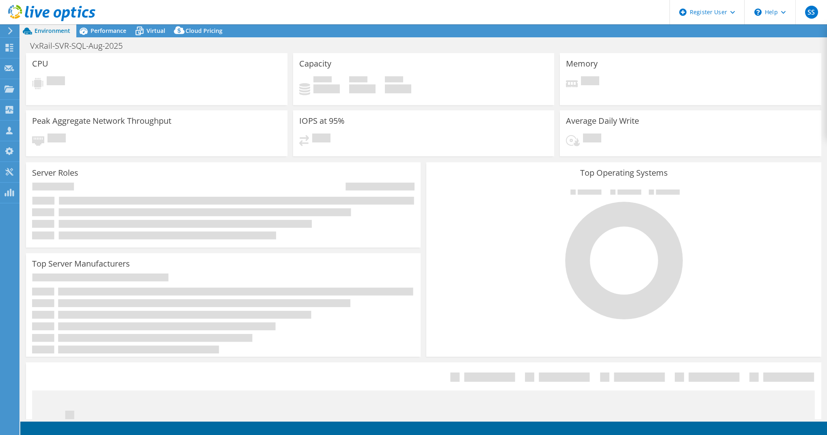
select select "USD"
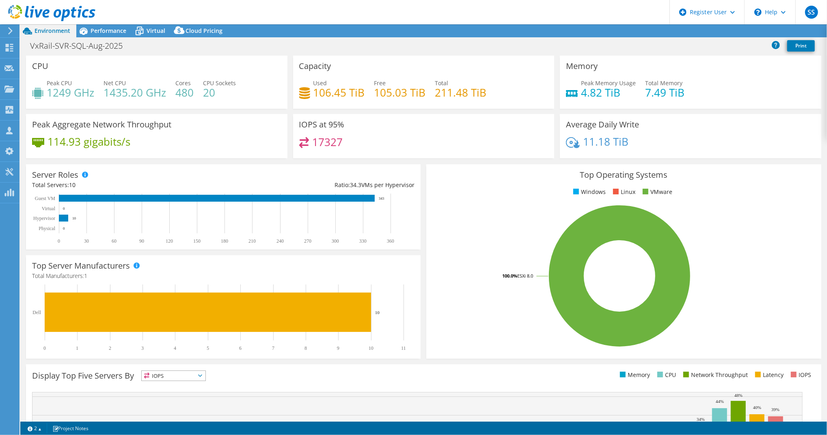
click at [121, 30] on span "Performance" at bounding box center [109, 31] width 36 height 8
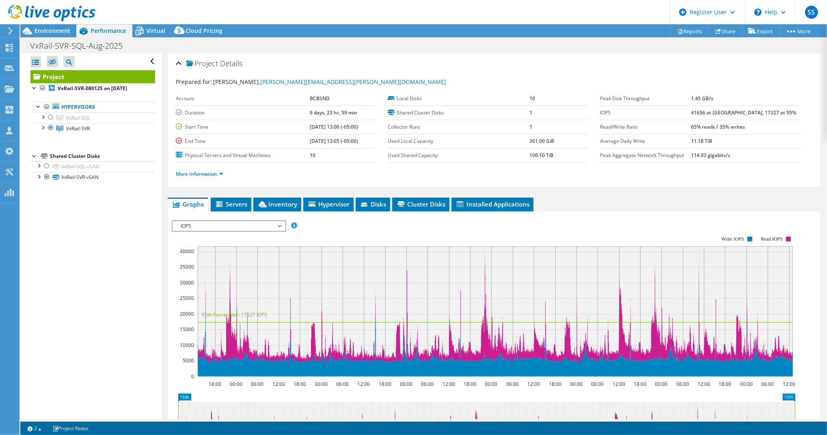
click at [222, 221] on span "IOPS" at bounding box center [229, 226] width 104 height 10
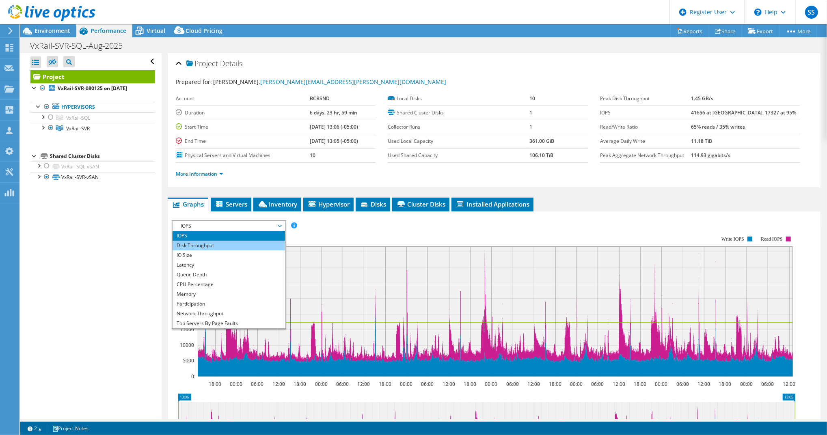
click at [222, 243] on li "Disk Throughput" at bounding box center [229, 246] width 112 height 10
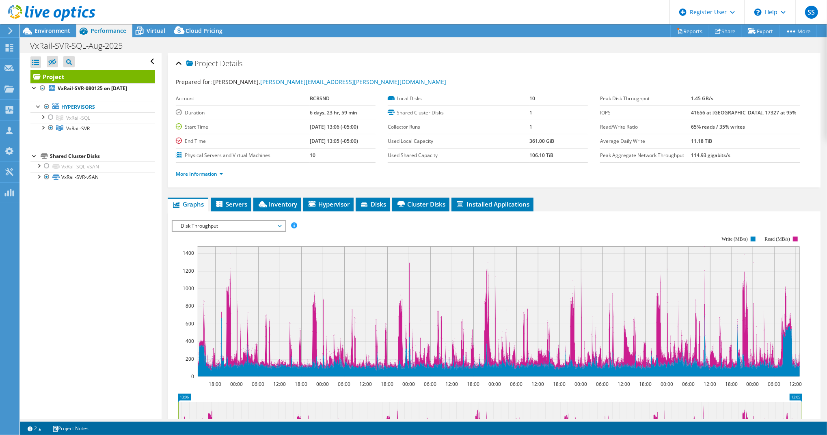
click at [266, 221] on span "Disk Throughput" at bounding box center [229, 226] width 104 height 10
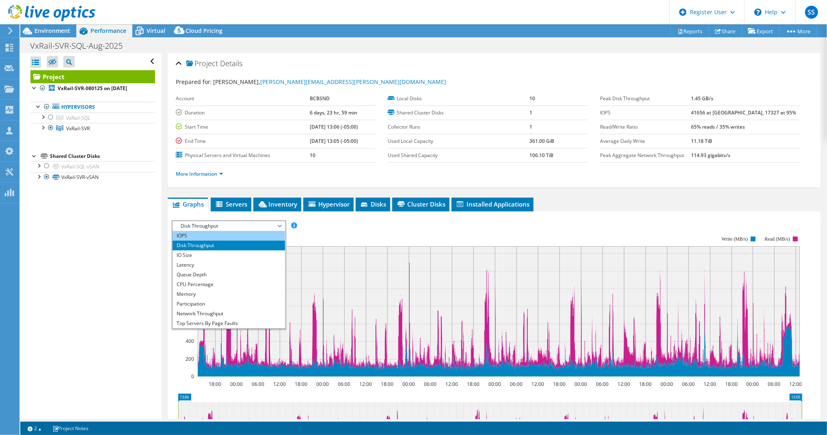
click at [240, 233] on li "IOPS" at bounding box center [229, 236] width 112 height 10
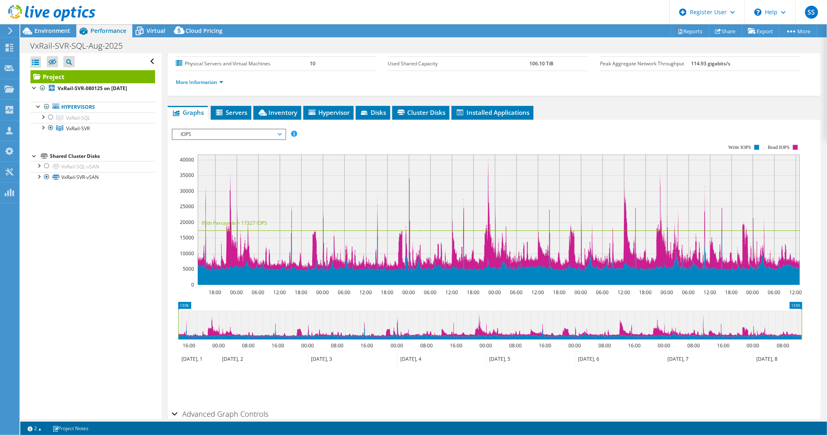
scroll to position [91, 0]
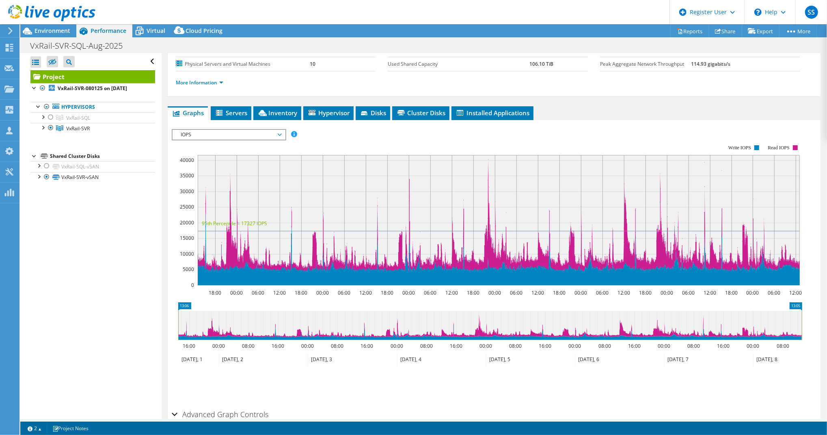
click at [201, 130] on span "IOPS" at bounding box center [229, 135] width 104 height 10
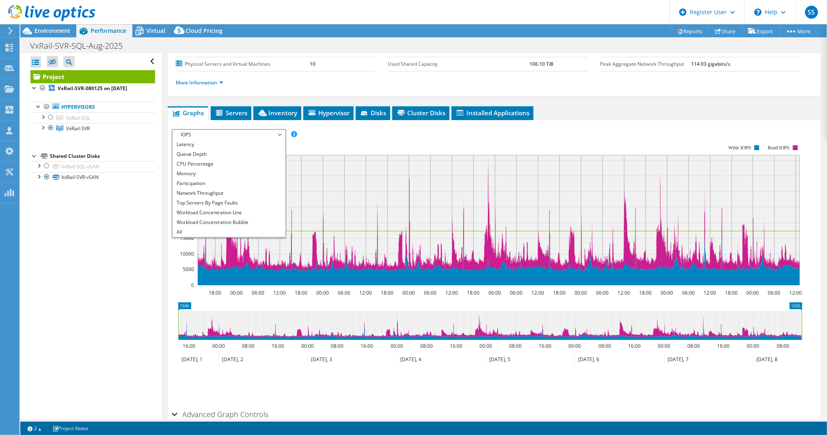
scroll to position [7, 0]
click at [238, 146] on li "Disk Throughput" at bounding box center [229, 147] width 112 height 10
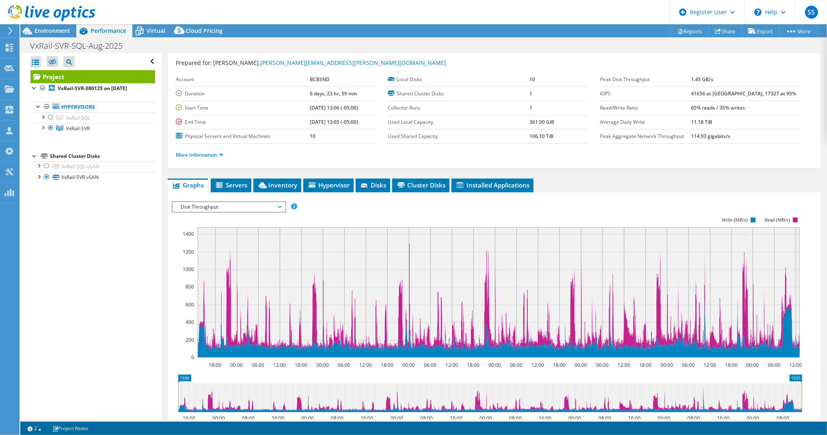
scroll to position [0, 0]
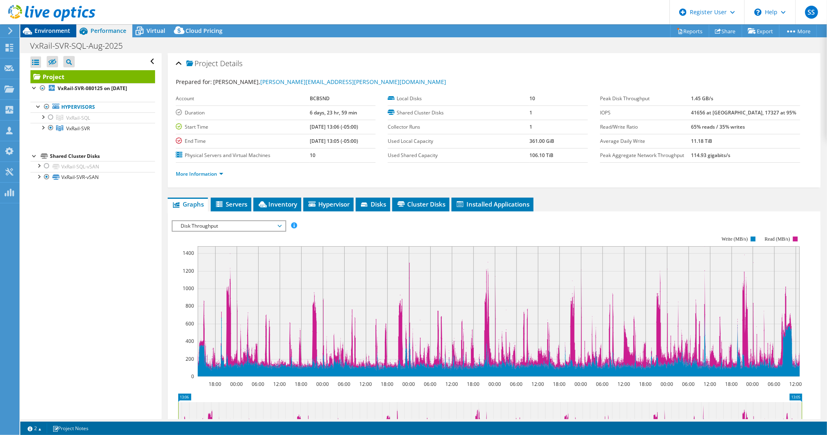
click at [55, 29] on span "Environment" at bounding box center [53, 31] width 36 height 8
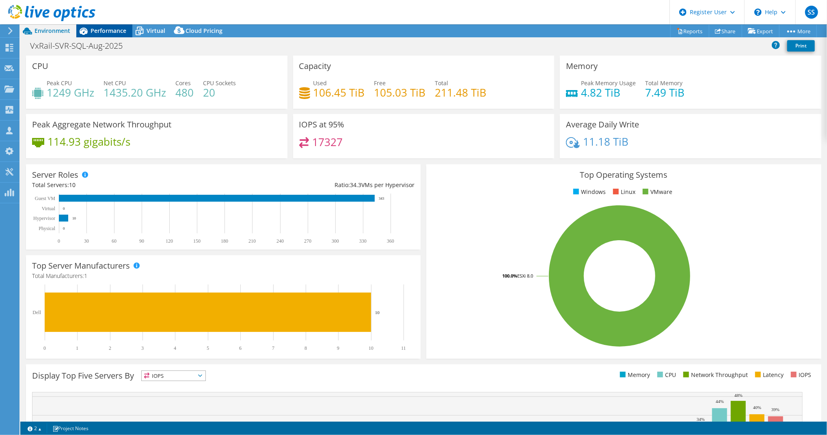
click at [90, 31] on icon at bounding box center [83, 31] width 14 height 14
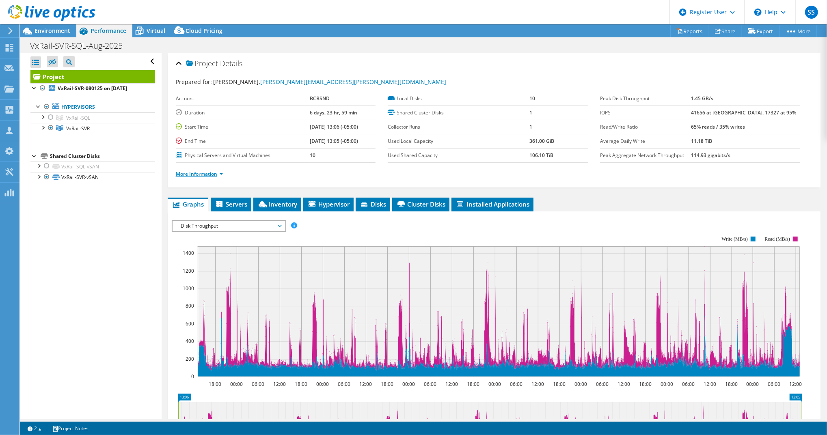
click at [217, 171] on link "More Information" at bounding box center [199, 174] width 47 height 7
